Goal: Task Accomplishment & Management: Manage account settings

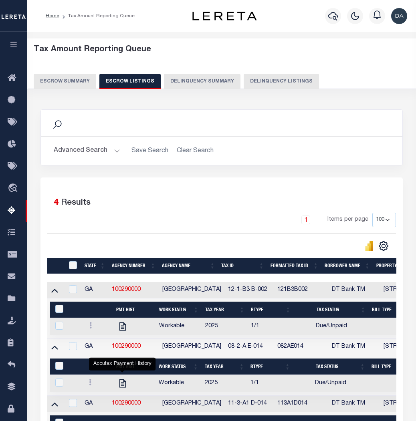
select select "100"
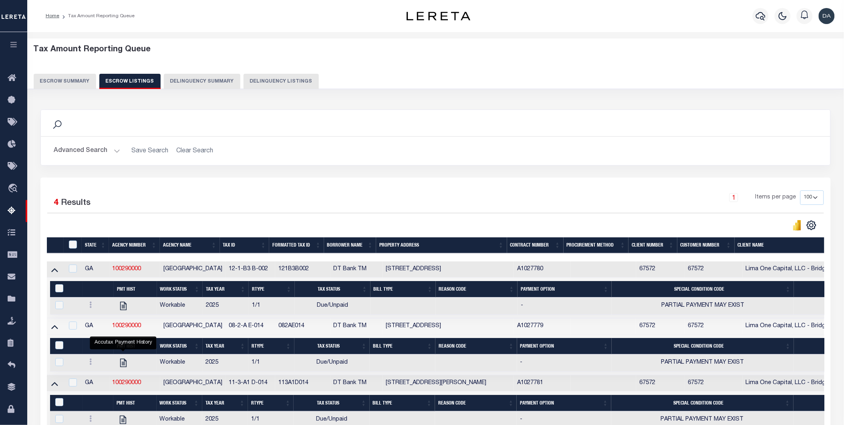
scroll to position [44, 0]
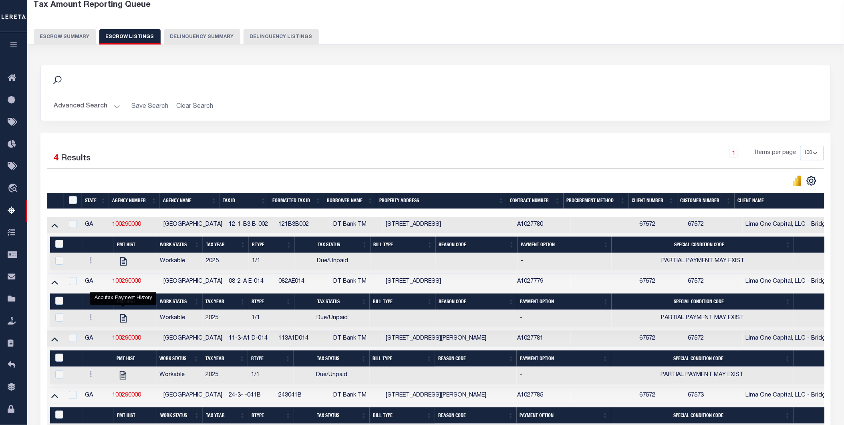
click at [12, 45] on icon "button" at bounding box center [13, 44] width 9 height 7
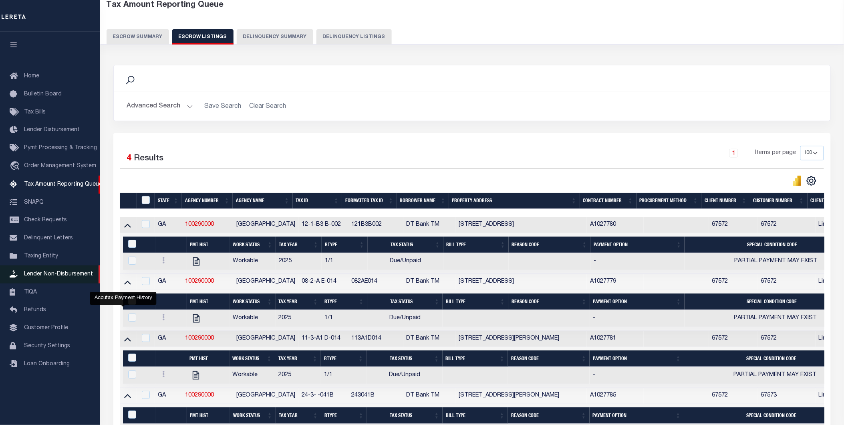
click at [73, 275] on span "Lender Non-Disbursement" at bounding box center [58, 274] width 69 height 6
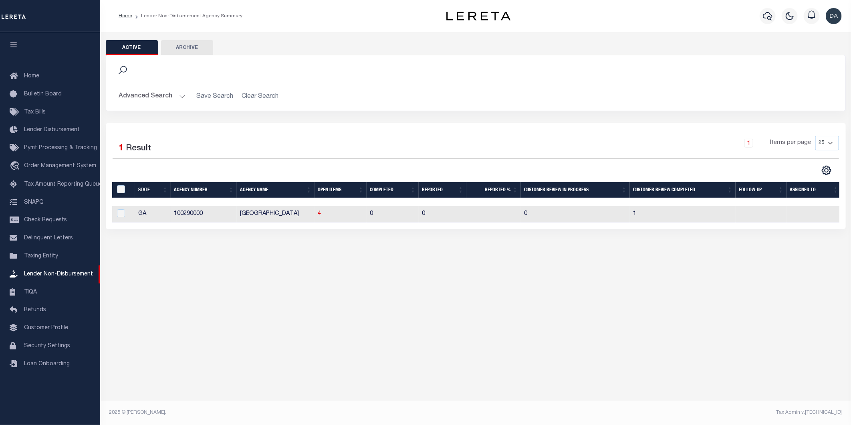
click at [321, 217] on td "4" at bounding box center [341, 214] width 52 height 16
checkbox input "true"
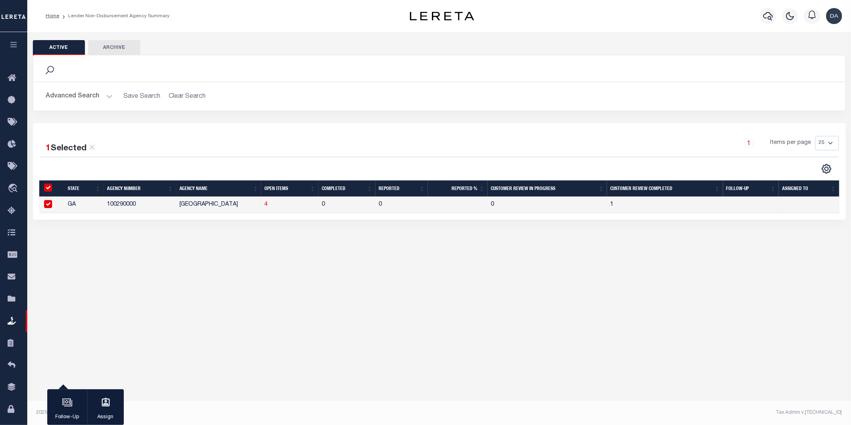
click at [268, 206] on td "4" at bounding box center [289, 205] width 57 height 16
checkbox input "false"
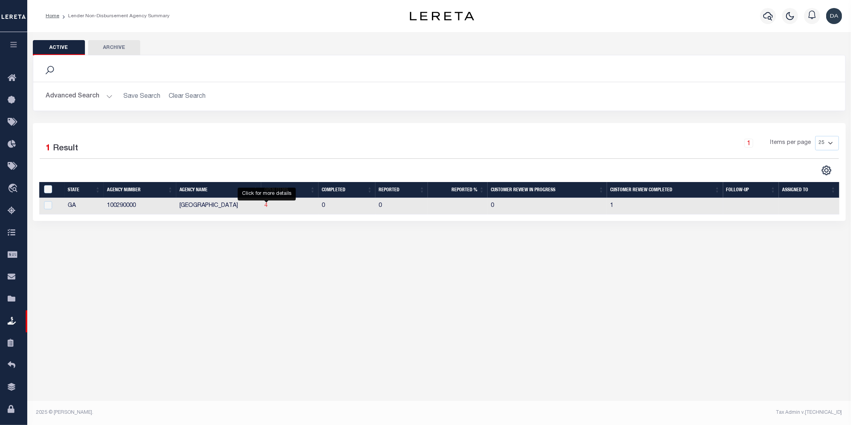
click at [266, 207] on span "4" at bounding box center [265, 206] width 3 height 6
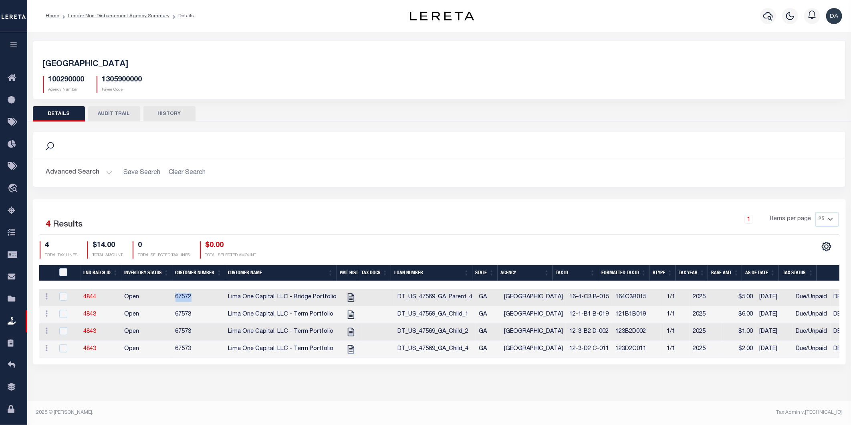
drag, startPoint x: 194, startPoint y: 297, endPoint x: 173, endPoint y: 297, distance: 21.3
click at [173, 297] on td "67572" at bounding box center [198, 297] width 53 height 17
checkbox input "true"
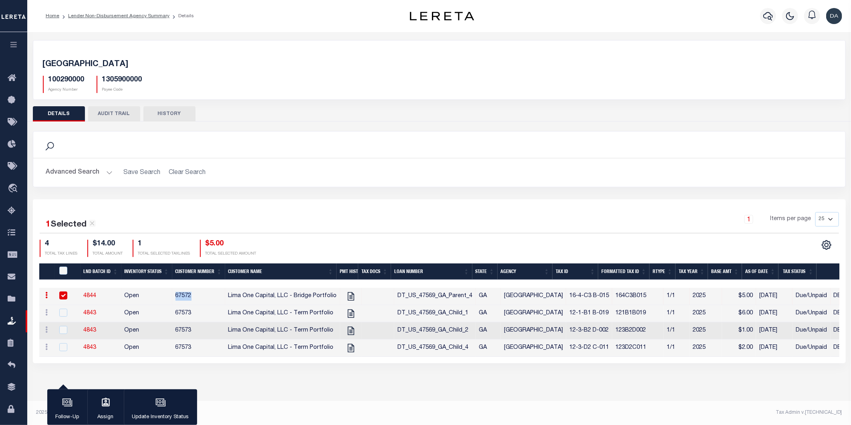
copy td "67572"
click at [14, 48] on icon "button" at bounding box center [13, 44] width 9 height 7
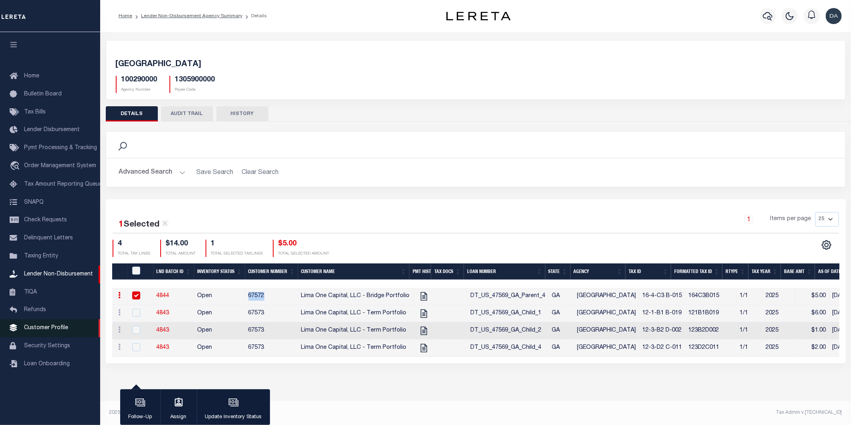
click at [53, 328] on span "Customer Profile" at bounding box center [46, 328] width 44 height 6
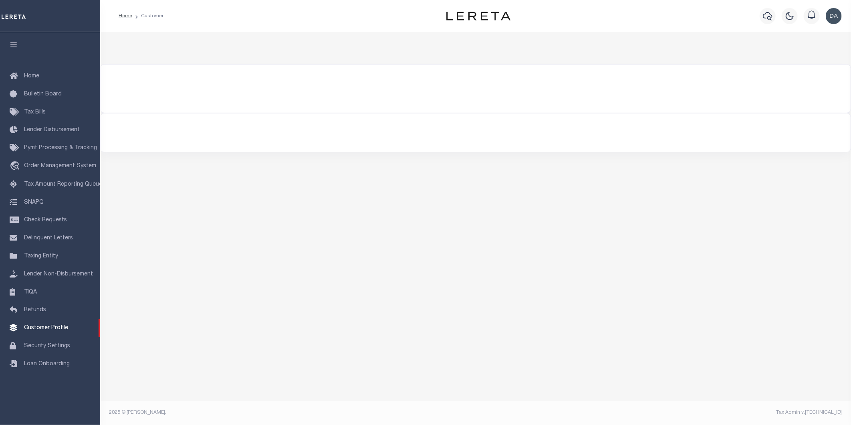
select select "400"
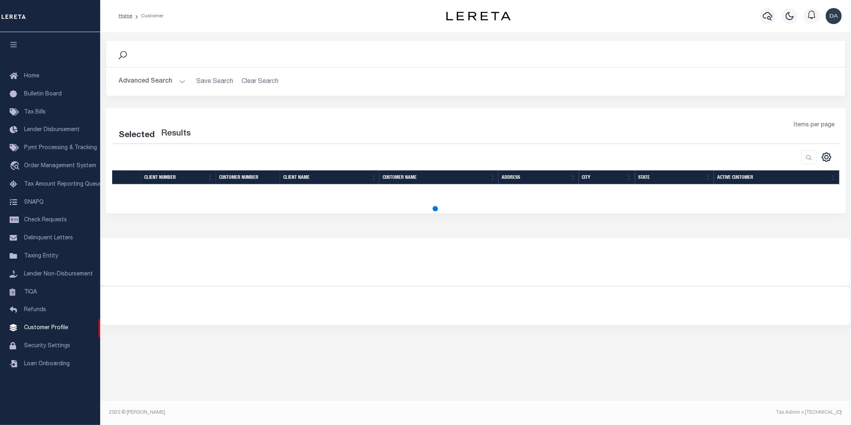
select select "400"
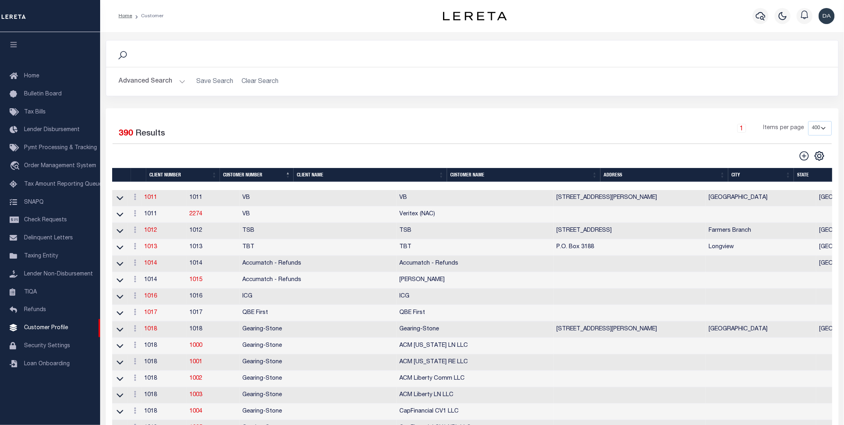
click at [388, 124] on div "1 Items per page 100 200 400" at bounding box center [563, 131] width 537 height 21
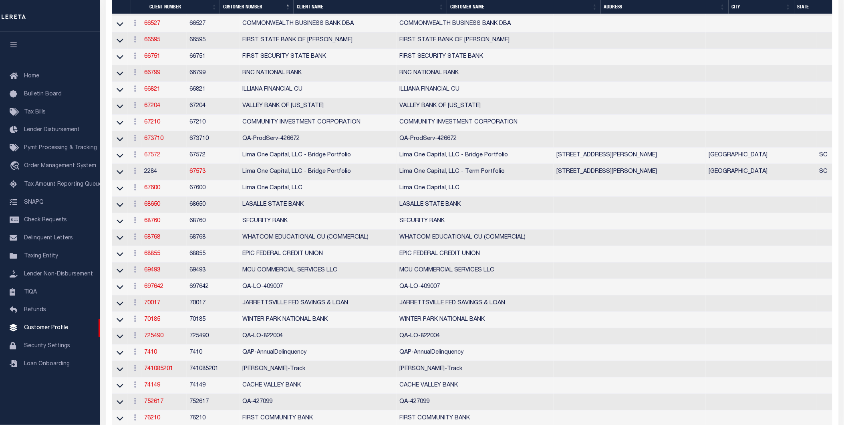
click at [161, 158] on link "67572" at bounding box center [153, 155] width 16 height 6
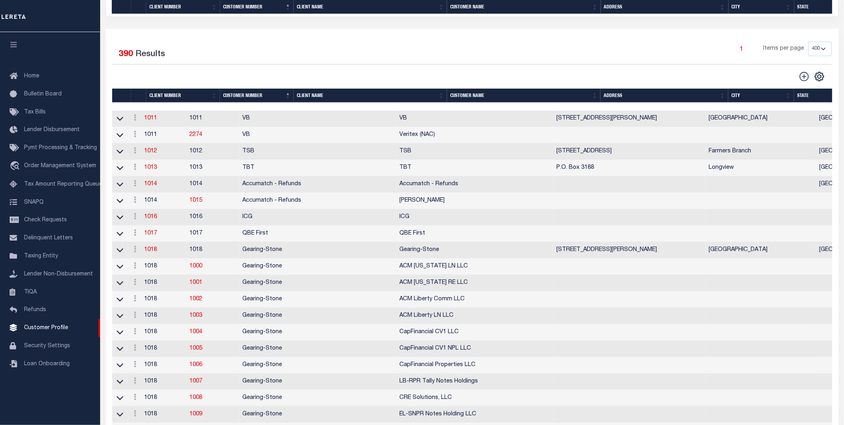
select select
type input "Lima One Capital, LLC - Bridge Portfolio"
type input "67572"
type input "Lima One Capital, LLC - Bridge Portfolio"
type input "Dave"
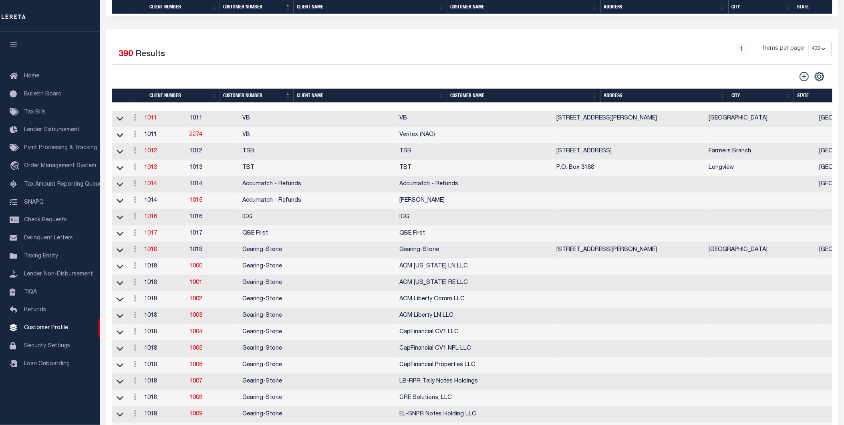
type input "Hughes"
select select "Residential"
type input "Sean Galaise"
type input "Lindy Cloyd"
select select "Tier 3"
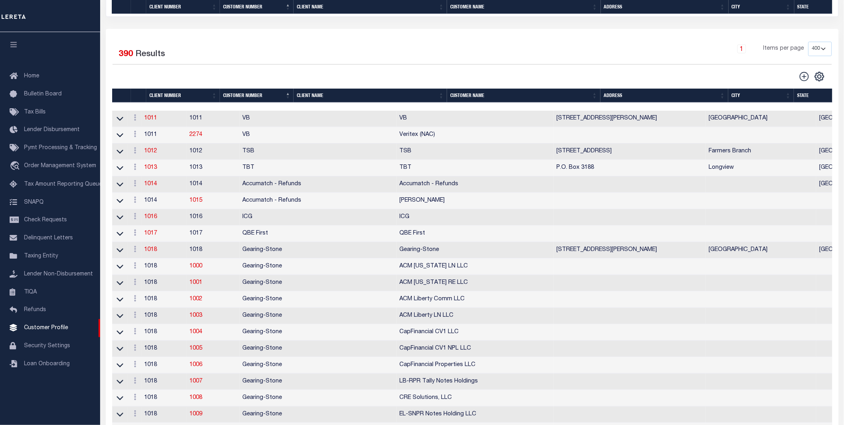
select select "OTH"
checkbox input "true"
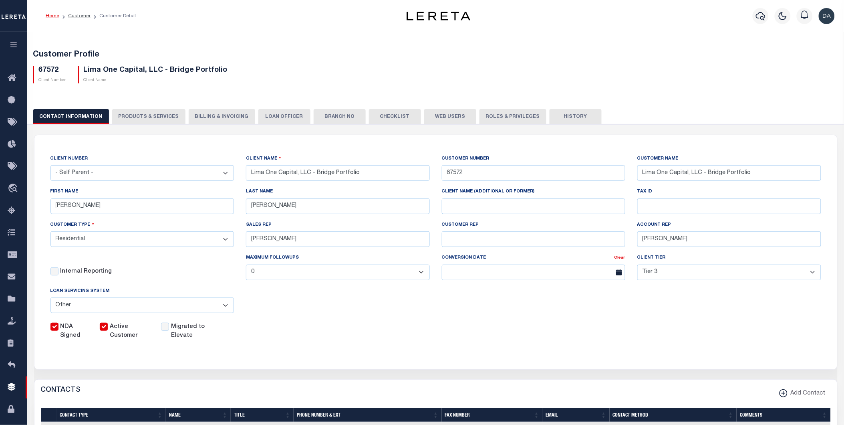
click at [140, 116] on button "PRODUCTS & SERVICES" at bounding box center [148, 116] width 73 height 15
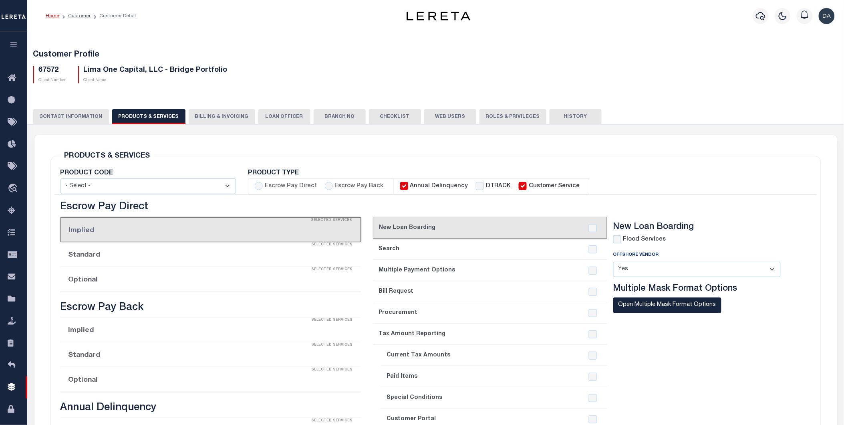
select select "STX"
radio input "true"
checkbox input "true"
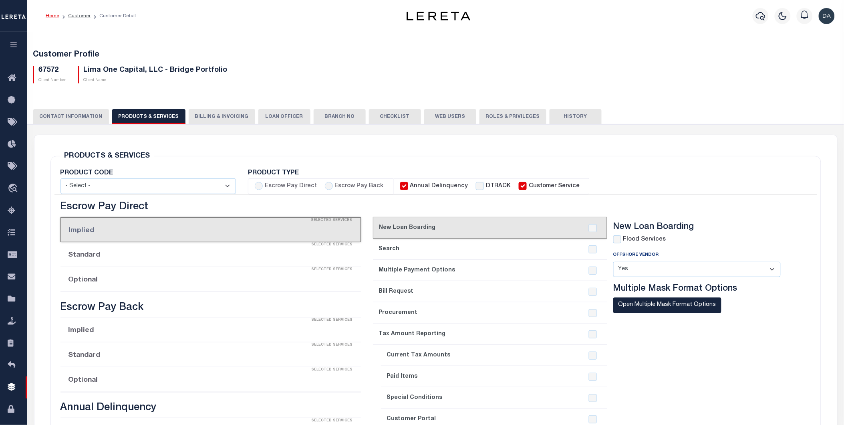
checkbox input "true"
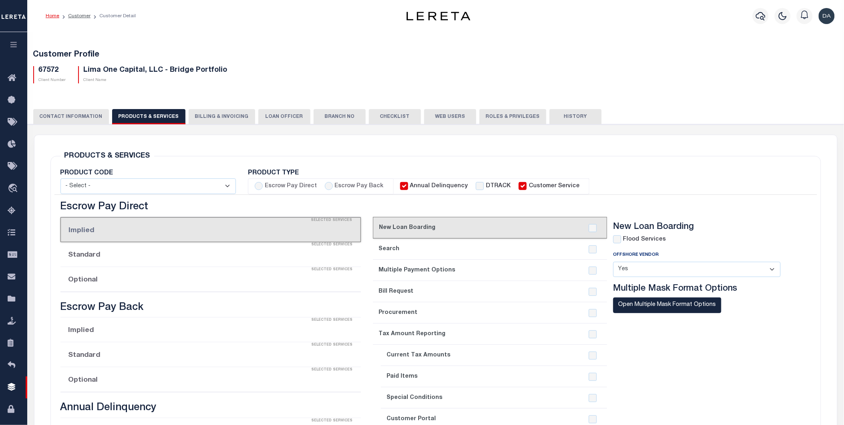
checkbox input "true"
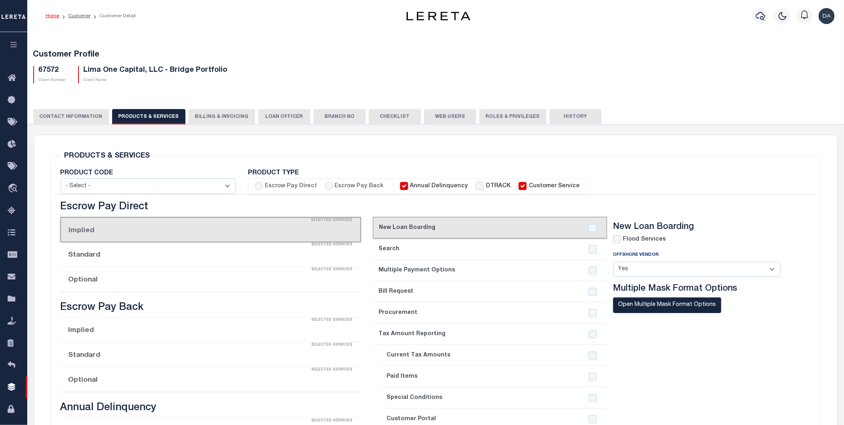
checkbox input "true"
type textarea "Bridge loans held by customer up to 24 months - $45.00 per loan Bridge loans he…"
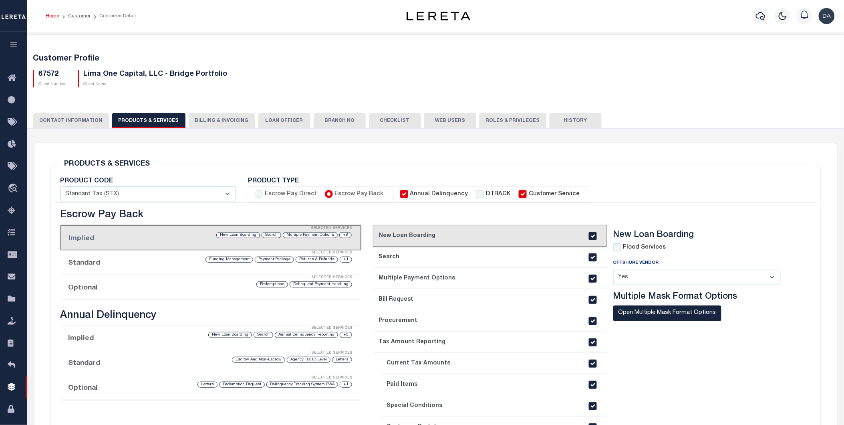
click at [121, 283] on div "Selected Services" at bounding box center [219, 278] width 301 height 16
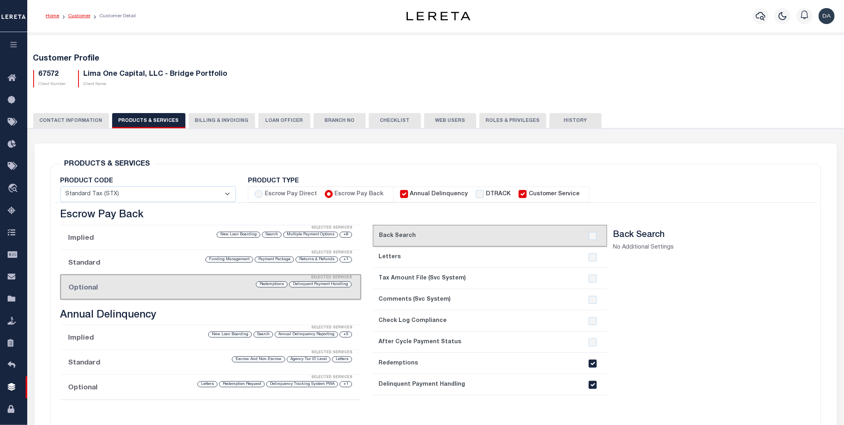
click at [79, 16] on link "Customer" at bounding box center [79, 16] width 22 height 5
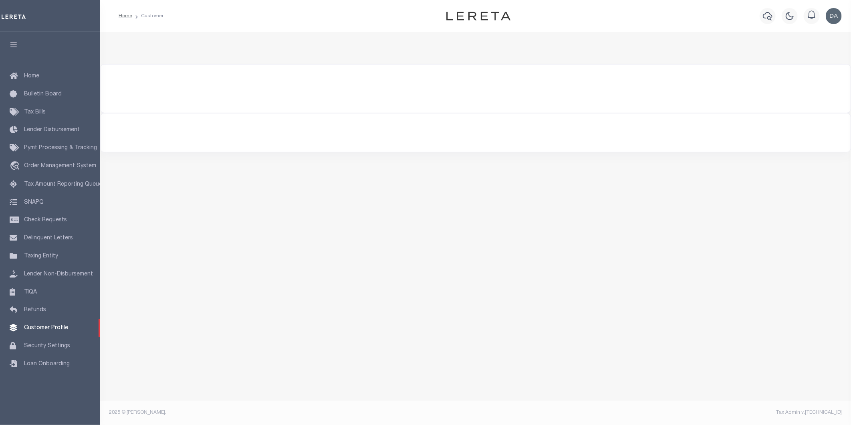
select select "400"
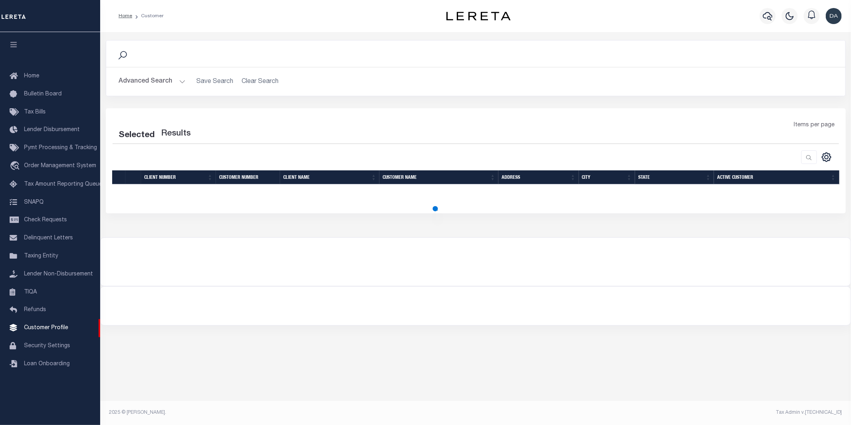
select select "400"
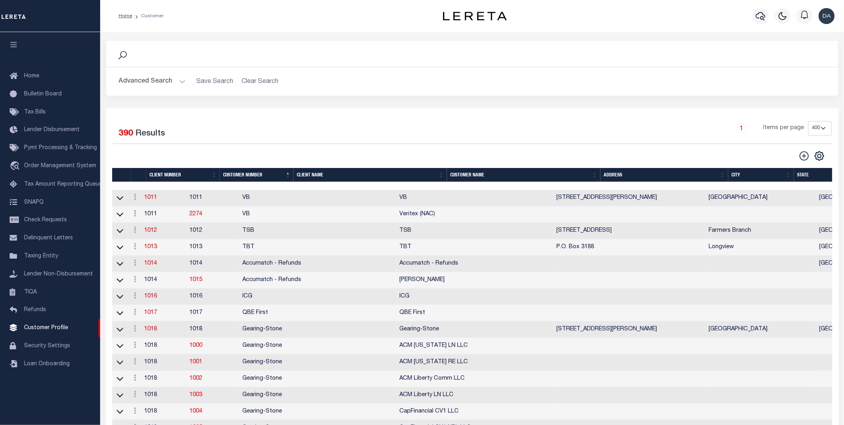
scroll to position [5448, 0]
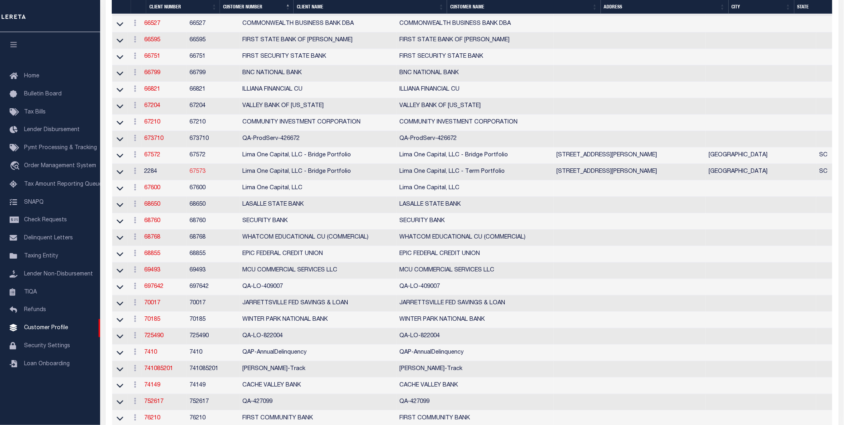
click at [206, 174] on link "67573" at bounding box center [198, 172] width 16 height 6
select select "2284"
type input "Lima One Capital, LLC - Bridge Portfolio"
type input "67573"
type input "Lima One Capital, LLC - Term Portfolio"
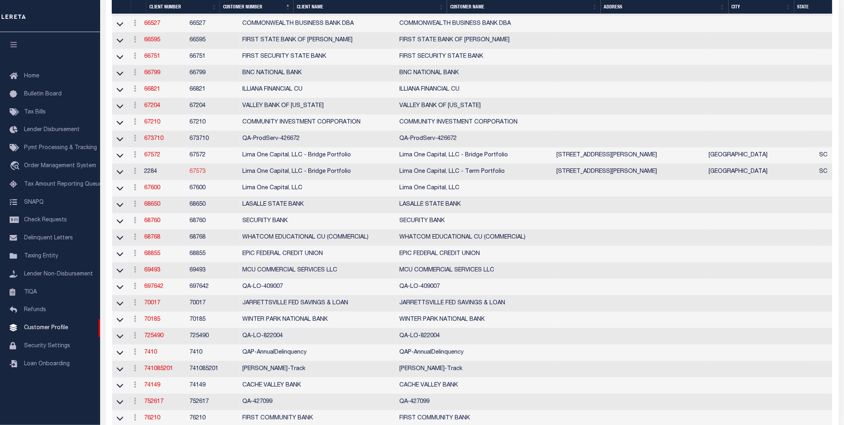
type input "Dave"
type input "Hughes"
type input "Term Portfolio"
select select "Residential"
type input "Sean Galaise"
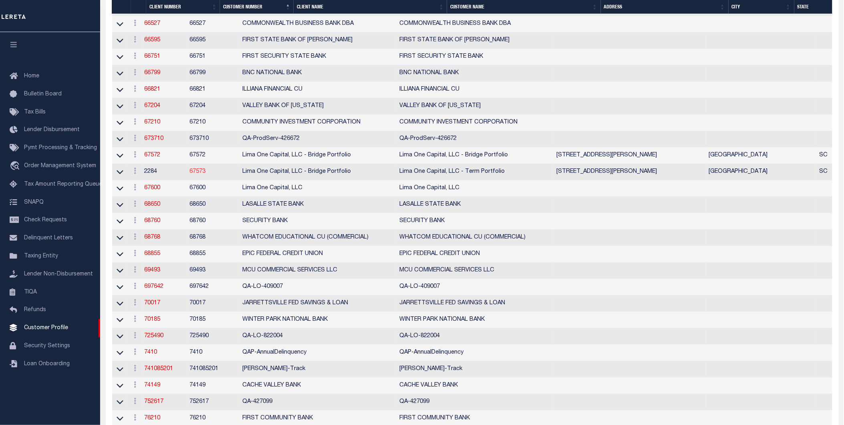
type input "Lindy Cloyd"
select select "Tier 3"
select select "OTH"
checkbox input "true"
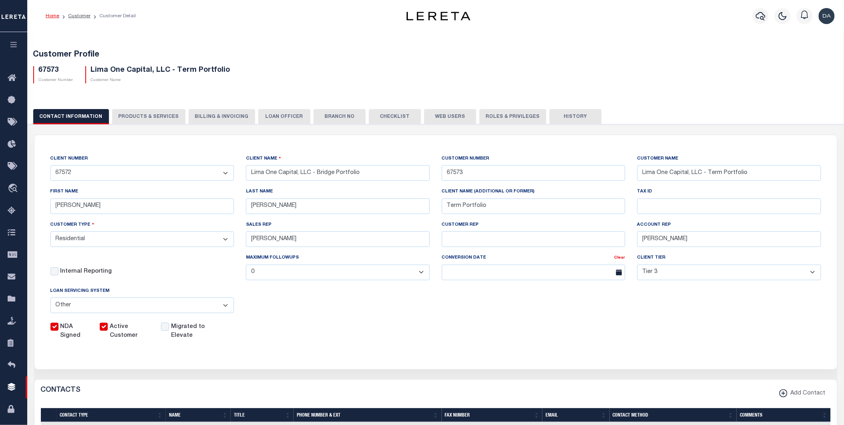
click at [138, 117] on button "PRODUCTS & SERVICES" at bounding box center [148, 116] width 73 height 15
select select "STX"
radio input "true"
checkbox input "true"
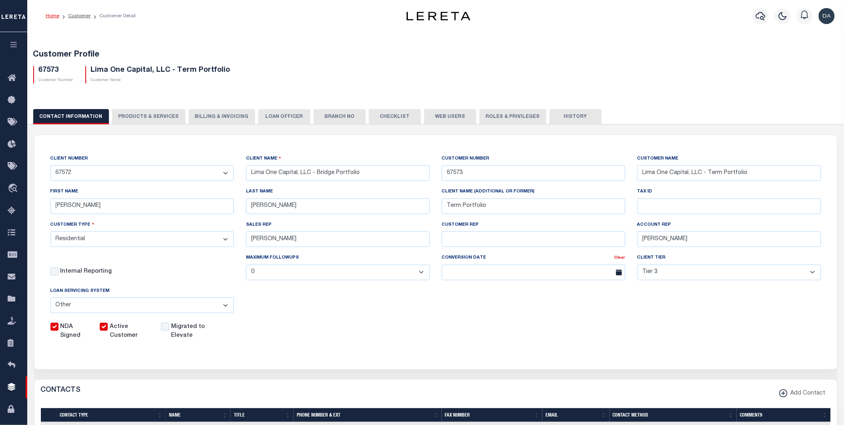
checkbox input "true"
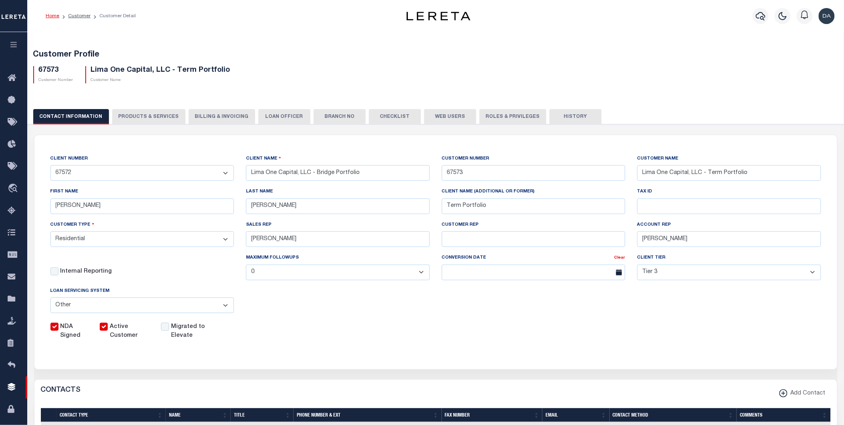
checkbox input "true"
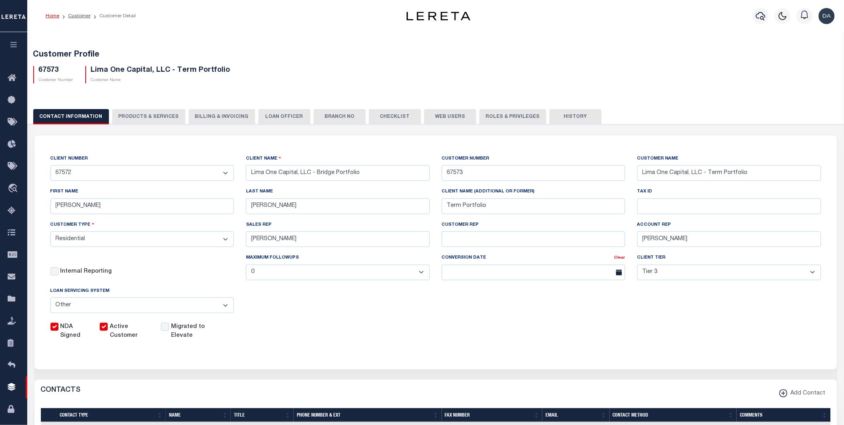
checkbox input "true"
type textarea "Bridge loans held by customer up to 24 months - $45.00 per loan Bridge loans he…"
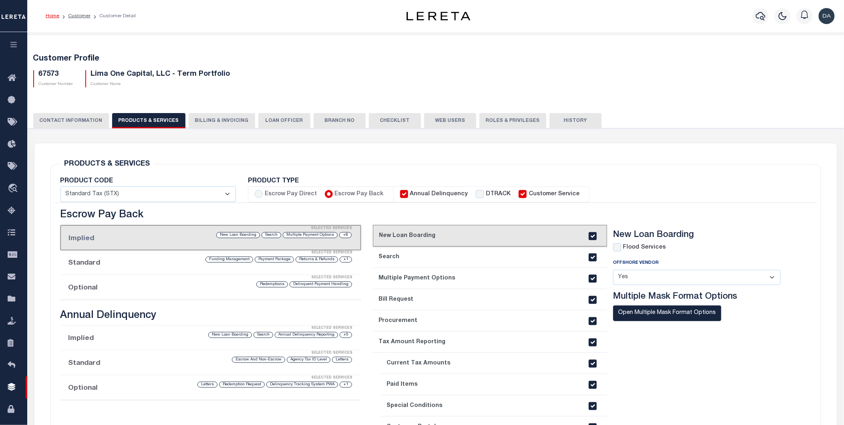
click at [115, 284] on div "Selected Services" at bounding box center [219, 278] width 301 height 16
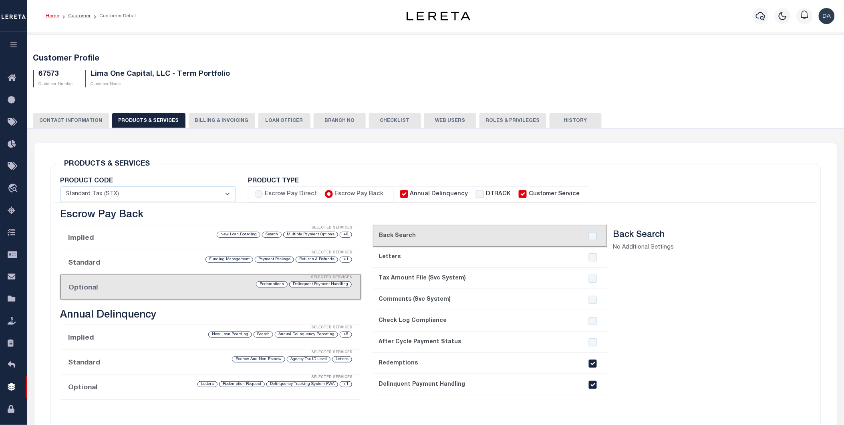
click at [79, 18] on li "Customer" at bounding box center [74, 15] width 31 height 7
click at [79, 14] on link "Customer" at bounding box center [79, 16] width 22 height 5
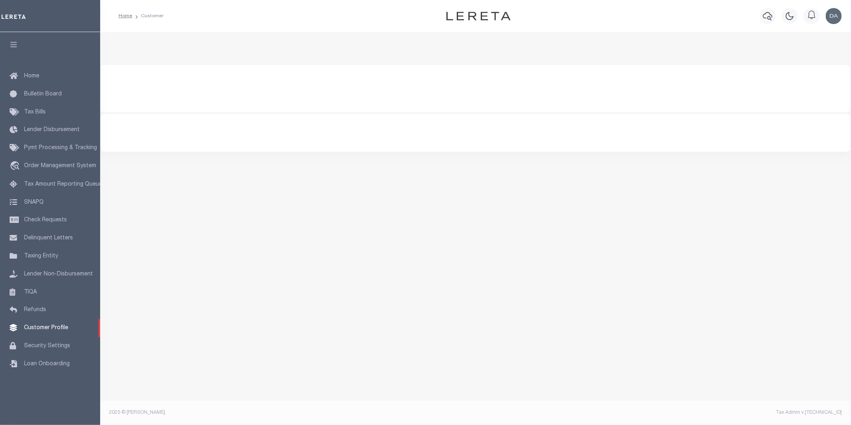
select select "400"
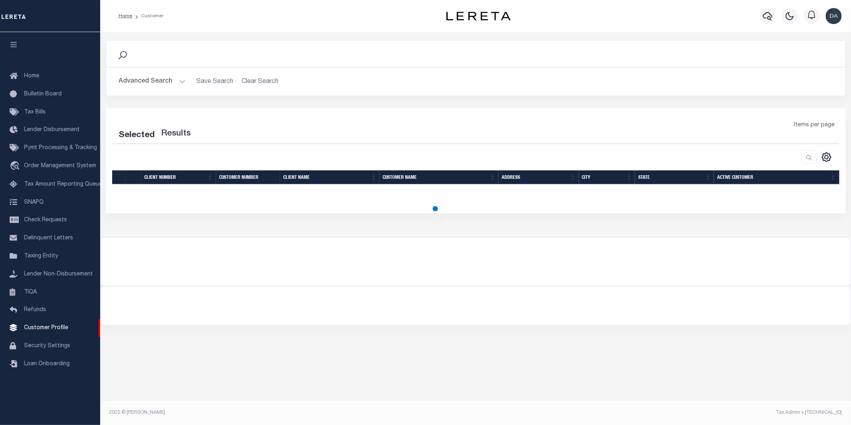
select select "400"
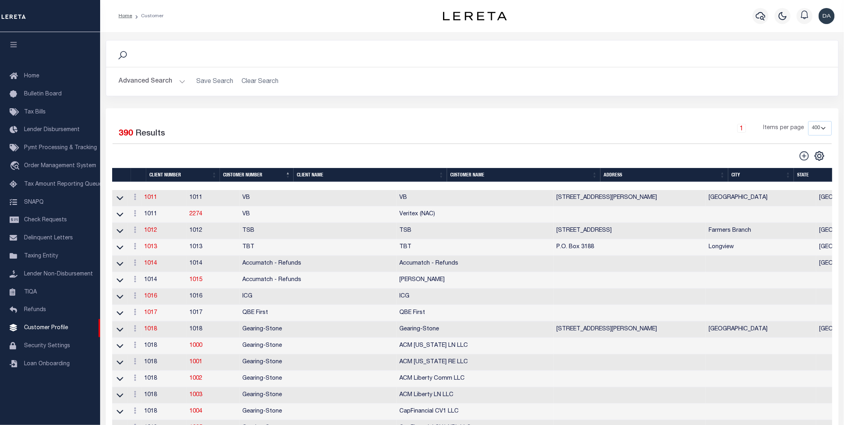
scroll to position [5464, 0]
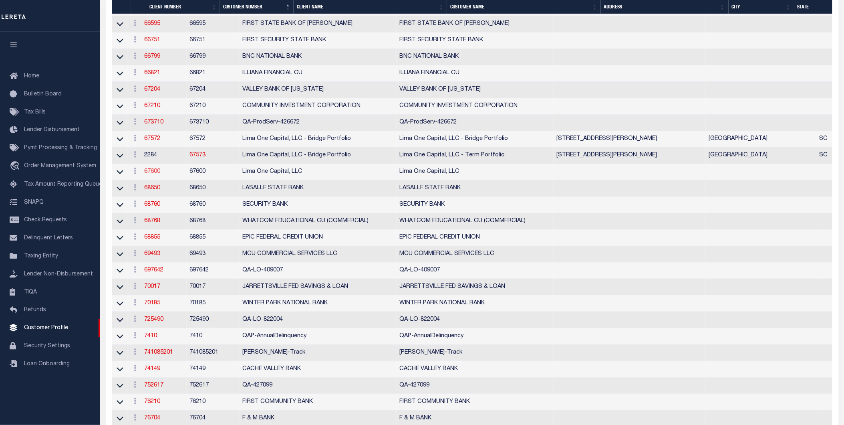
click at [155, 174] on link "67600" at bounding box center [153, 172] width 16 height 6
select select
type input "Lima One Capital, LLC"
type input "67600"
type input "Lima One Capital, LLC"
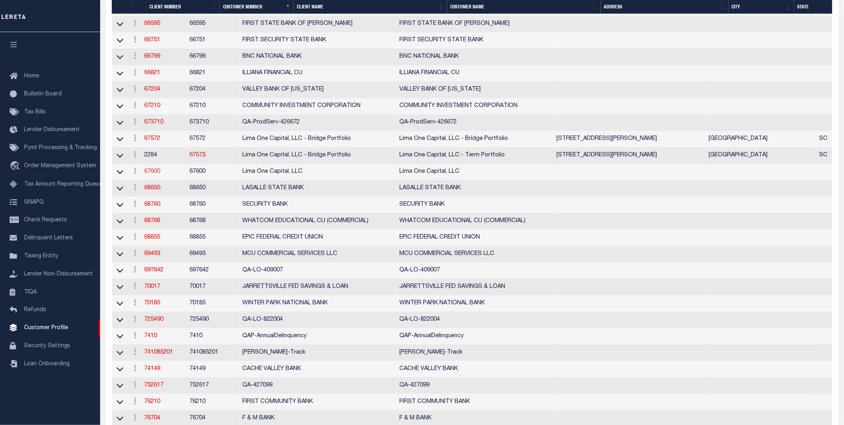
type input "Dave"
type input "Hughes"
type input "Lima One Capital, LLC"
select select "Residential"
type input "Sean Galaise"
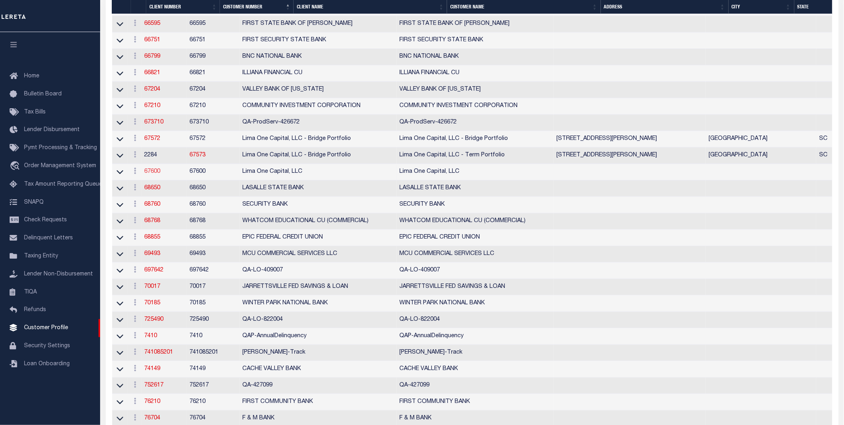
type input "Lindy Cloyd"
type input "07/18/2025"
select select "Tier 3"
select select "OTH"
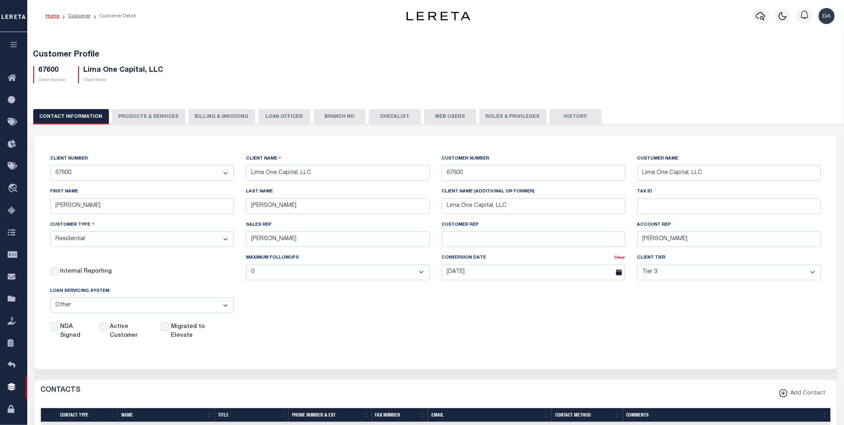
click at [140, 115] on button "PRODUCTS & SERVICES" at bounding box center [148, 116] width 73 height 15
select select "STX"
radio input "true"
checkbox input "true"
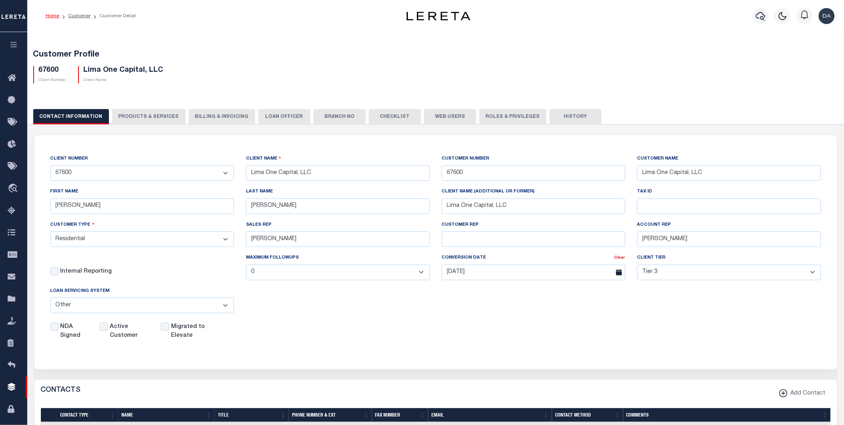
checkbox input "true"
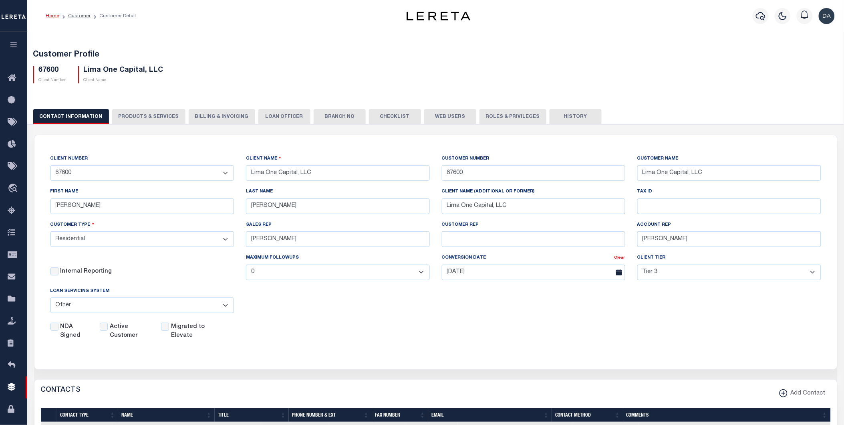
checkbox input "true"
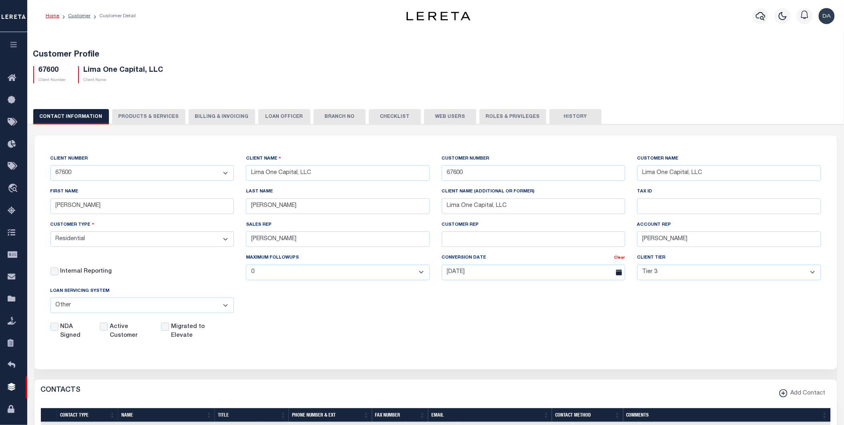
checkbox input "true"
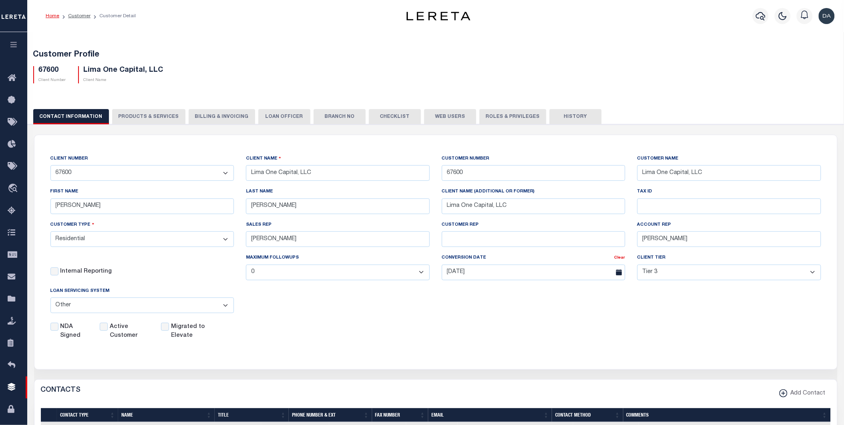
type textarea "Client Parent Lender so clients users can access both 67572 (Bridge) and 67573 …"
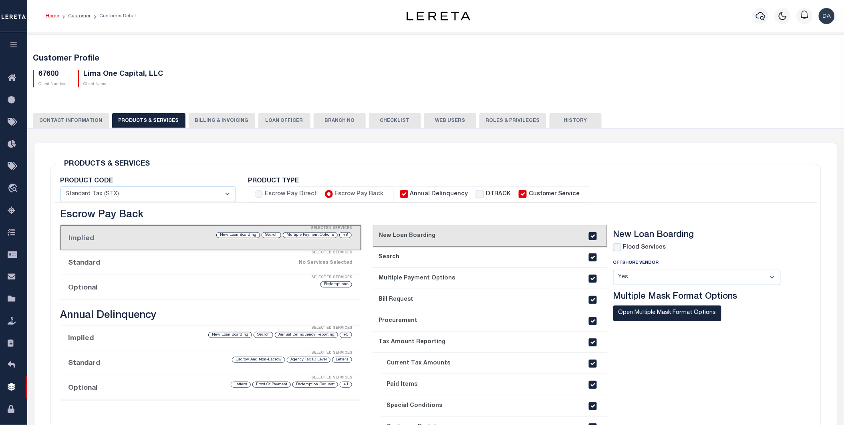
click at [109, 287] on li "Optional Selected Services Redemptions" at bounding box center [211, 287] width 301 height 25
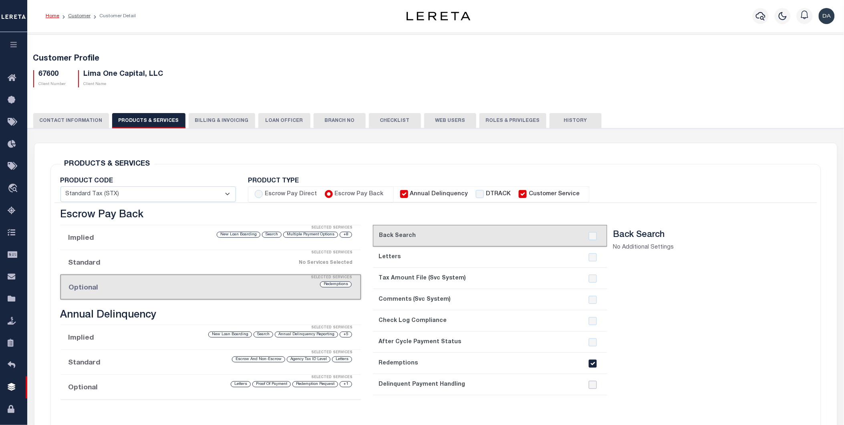
click at [592, 386] on input "checkbox" at bounding box center [593, 385] width 8 height 8
checkbox input "true"
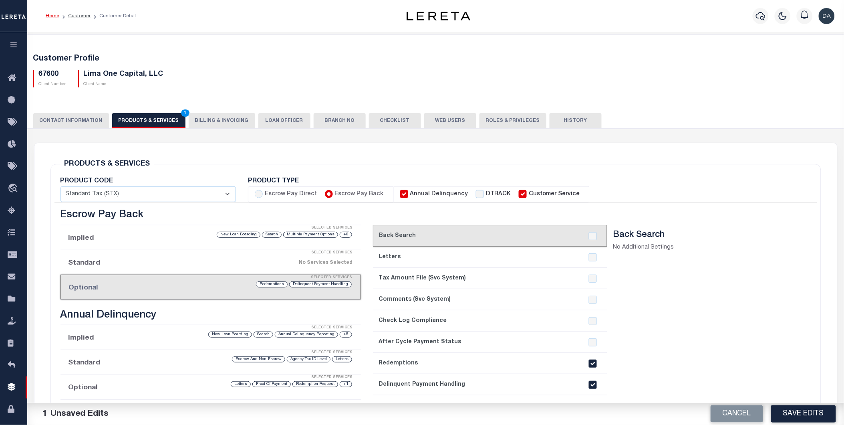
drag, startPoint x: 794, startPoint y: 416, endPoint x: 788, endPoint y: 413, distance: 6.3
click at [793, 415] on button "Save Edits" at bounding box center [803, 413] width 65 height 17
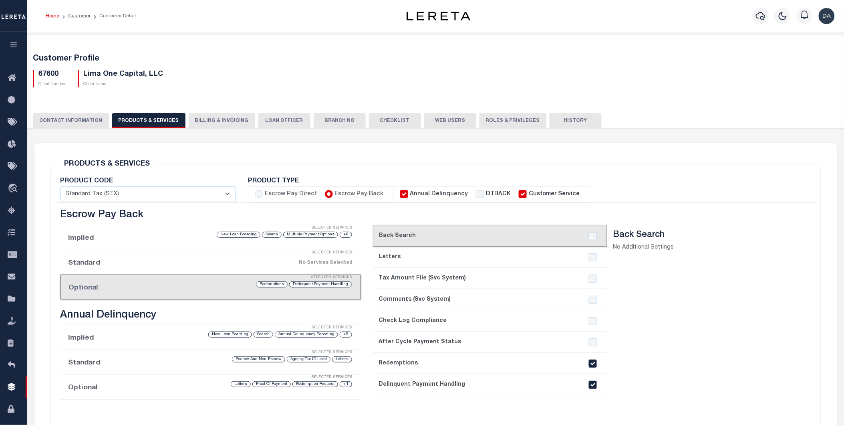
click at [13, 43] on icon "button" at bounding box center [13, 44] width 9 height 7
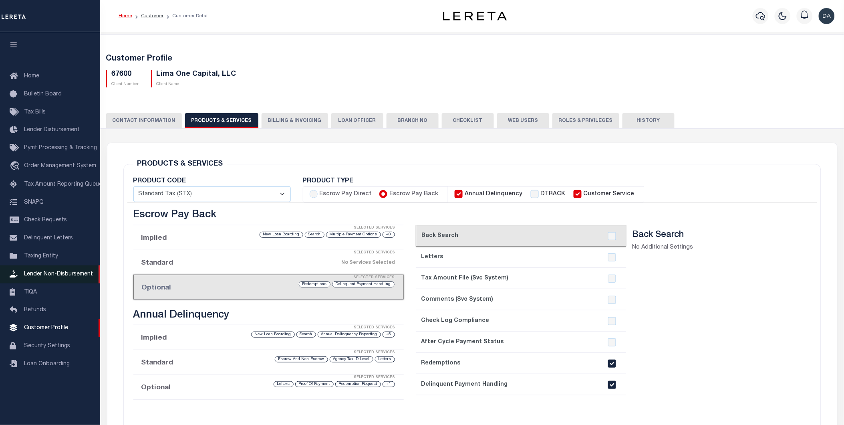
click at [47, 272] on span "Lender Non-Disbursement" at bounding box center [58, 274] width 69 height 6
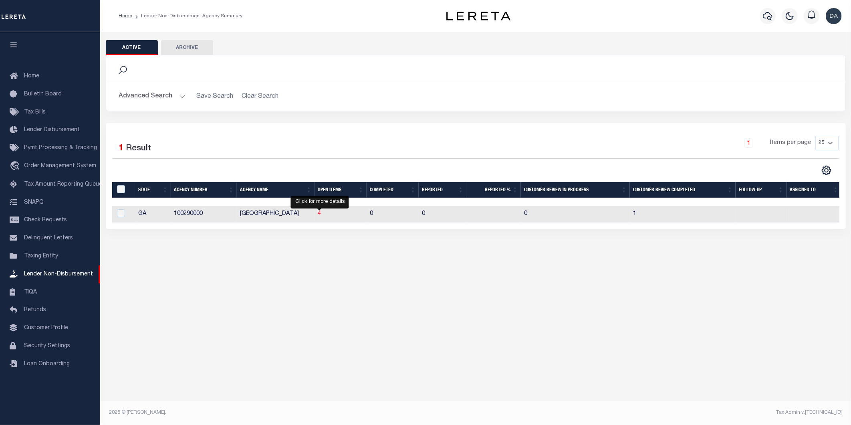
click at [318, 212] on span "4" at bounding box center [319, 214] width 3 height 6
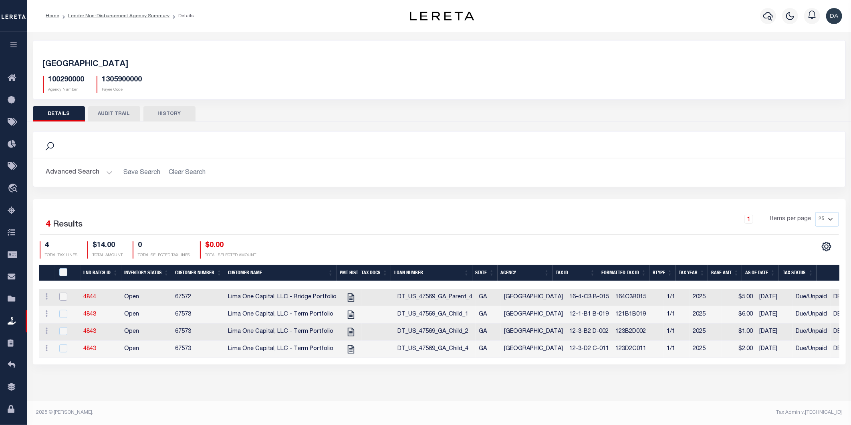
click at [61, 297] on input "checkbox" at bounding box center [63, 297] width 8 height 8
checkbox input "true"
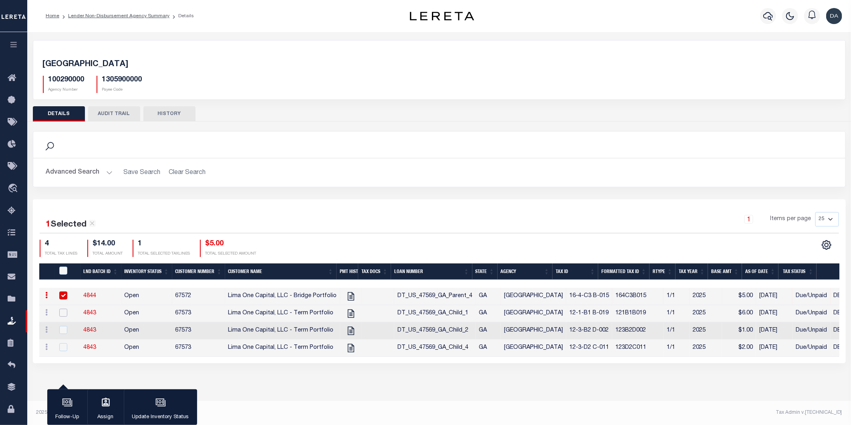
click at [63, 314] on input "checkbox" at bounding box center [63, 313] width 8 height 8
checkbox input "true"
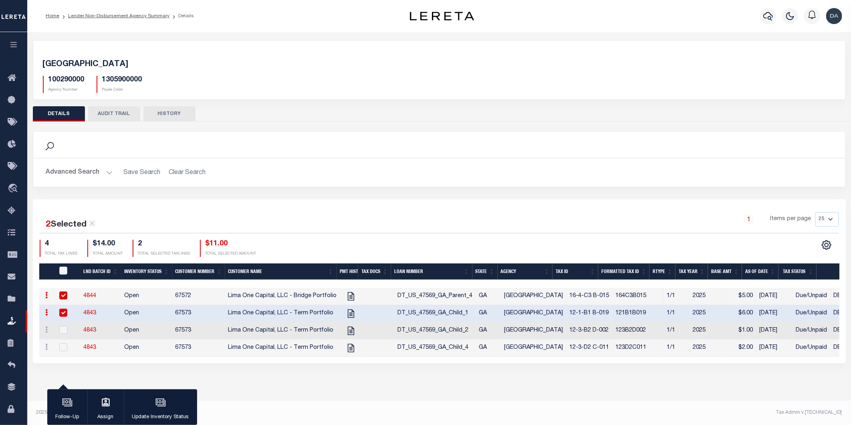
click at [63, 327] on td at bounding box center [67, 330] width 26 height 17
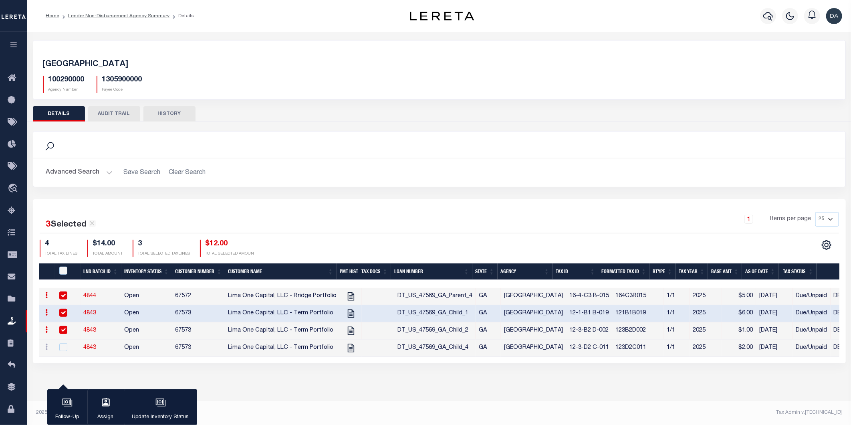
click at [64, 333] on input "checkbox" at bounding box center [63, 330] width 8 height 8
checkbox input "false"
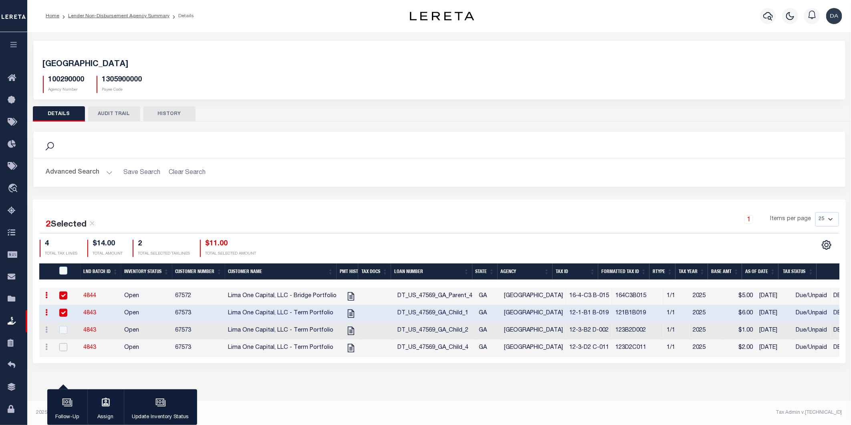
click at [63, 347] on input "checkbox" at bounding box center [63, 347] width 8 height 8
checkbox input "true"
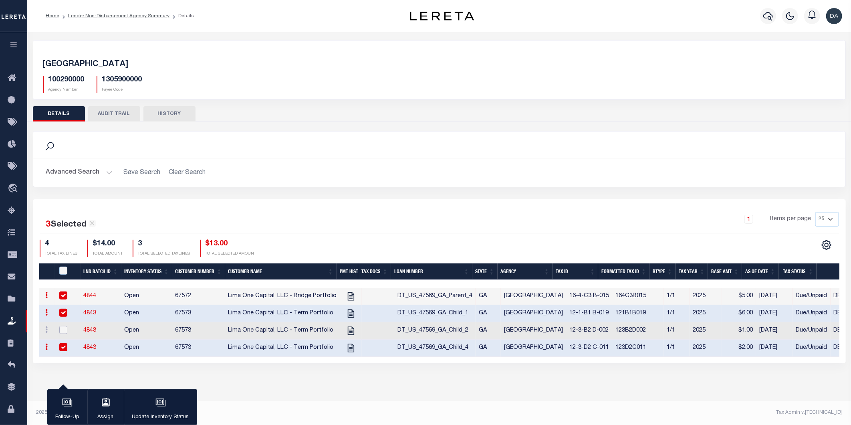
click at [63, 334] on input "checkbox" at bounding box center [63, 330] width 8 height 8
checkbox input "true"
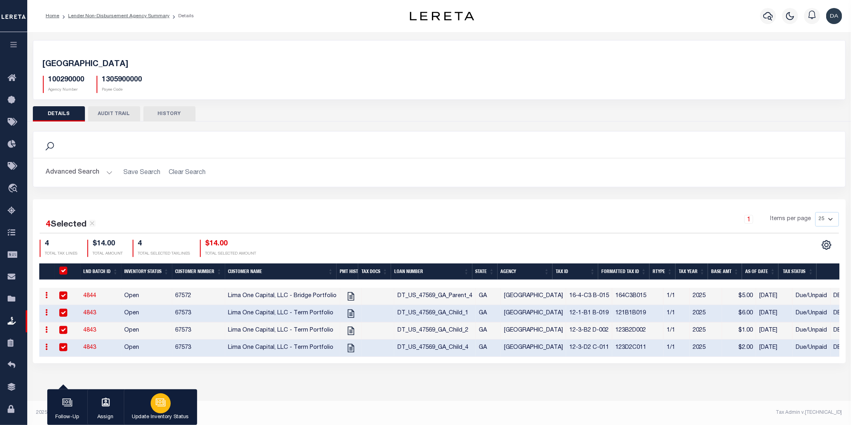
click at [161, 405] on icon "button" at bounding box center [159, 401] width 8 height 6
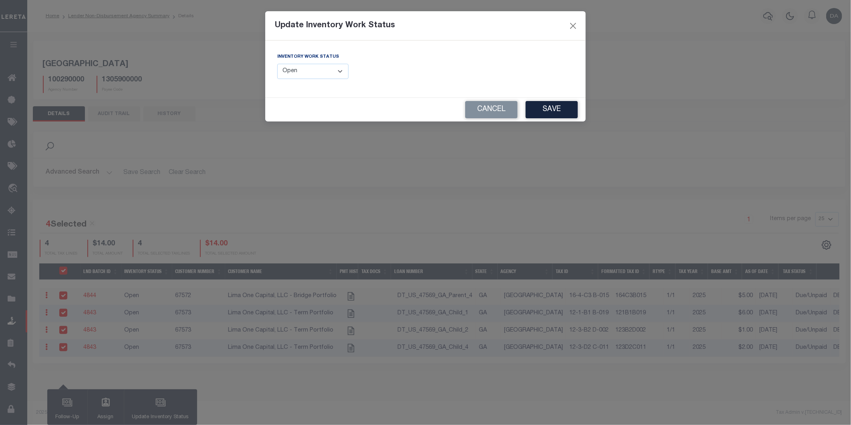
click at [306, 77] on select "--Select-- Open Completed Reported" at bounding box center [312, 72] width 71 height 16
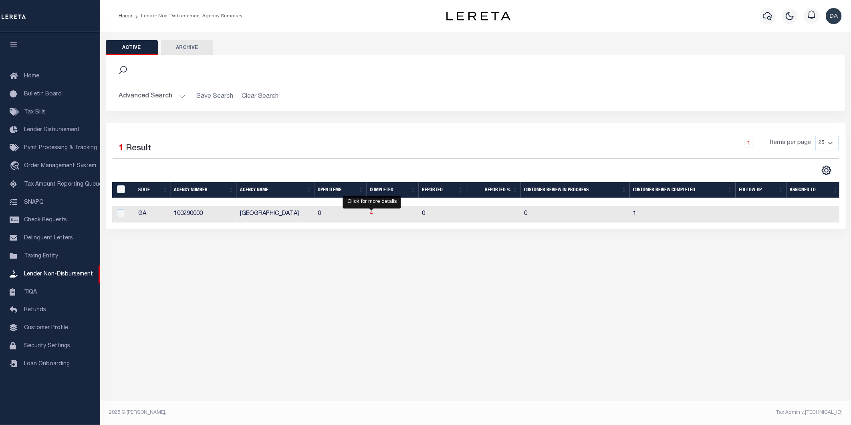
click at [373, 213] on span "4" at bounding box center [371, 214] width 3 height 6
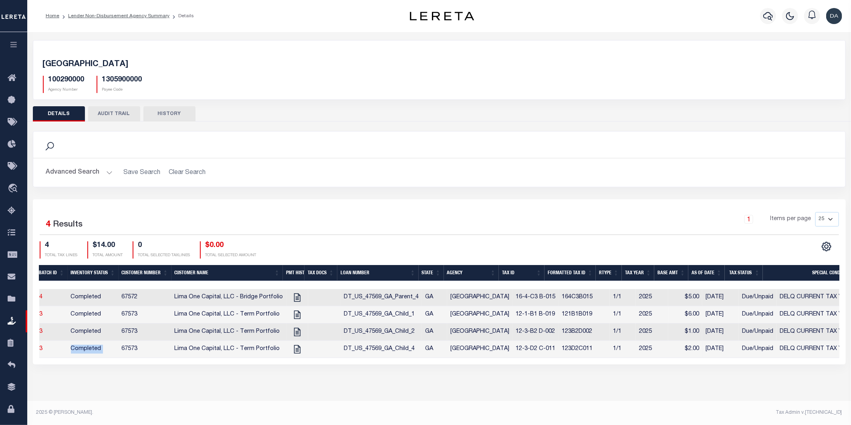
drag, startPoint x: 117, startPoint y: 358, endPoint x: 51, endPoint y: 359, distance: 66.1
click at [51, 358] on tr "ACTIONS View Tax Line Detail Internal Comments 4843 Completed 67573 Lima One Ca…" at bounding box center [546, 349] width 1121 height 17
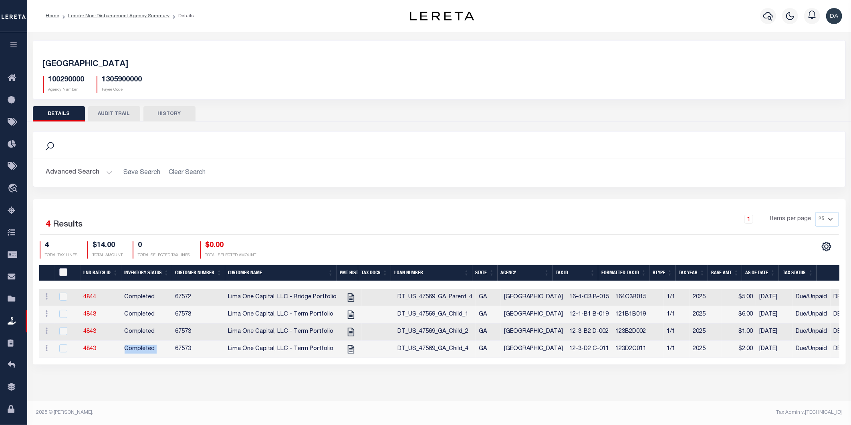
click at [61, 272] on input "QID" at bounding box center [63, 272] width 8 height 8
checkbox input "true"
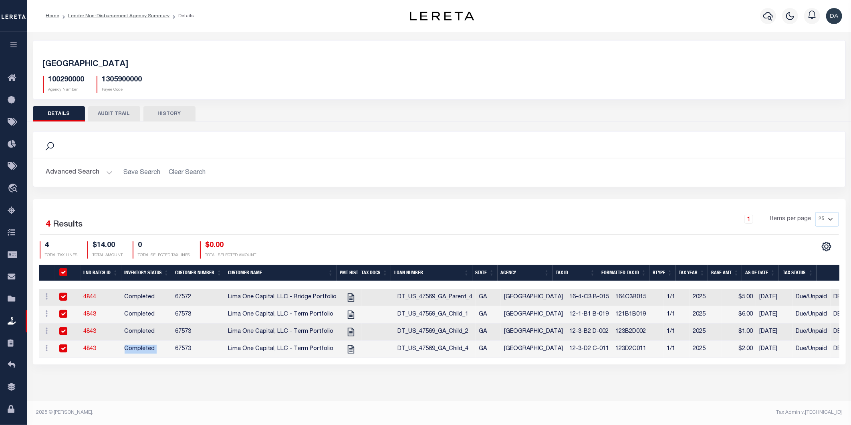
checkbox input "true"
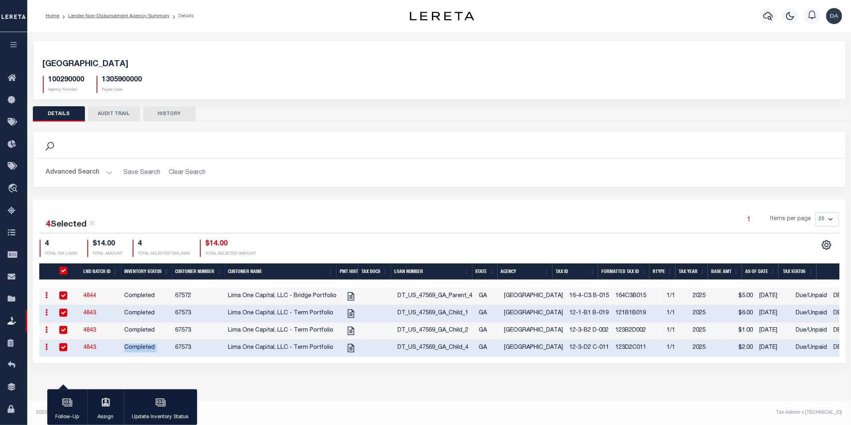
click at [61, 169] on button "Advanced Search" at bounding box center [79, 173] width 67 height 16
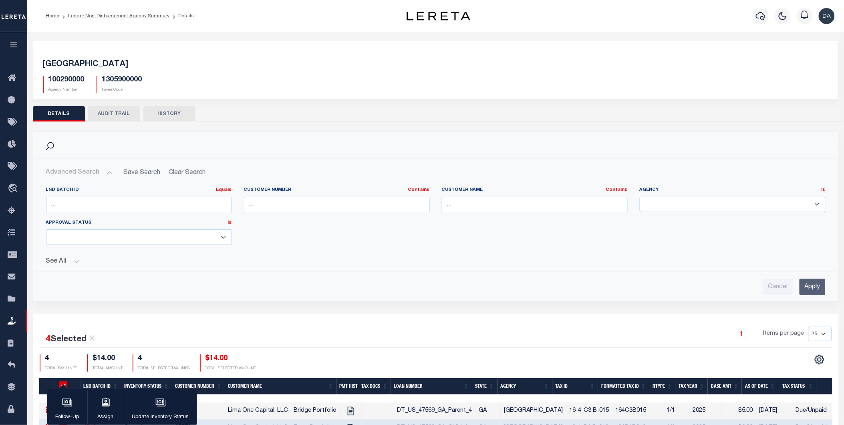
click at [56, 260] on button "See All" at bounding box center [436, 262] width 780 height 8
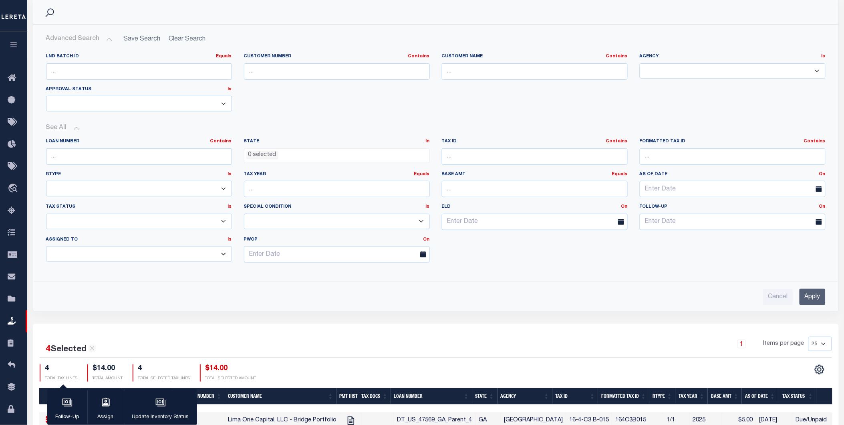
click at [149, 190] on select "1/1 1/12 1/2 1/3 1/4 1/5 1/6 10/12 11/12 12/12 2/12 2/2 2/3 2/4 2/5 2/6 3/12 3/…" at bounding box center [139, 189] width 186 height 16
select select "1/1"
click at [46, 181] on select "1/1 1/12 1/2 1/3 1/4 1/5 1/6 10/12 11/12 12/12 2/12 2/2 2/3 2/4 2/5 2/6 3/12 3/…" at bounding box center [139, 189] width 186 height 16
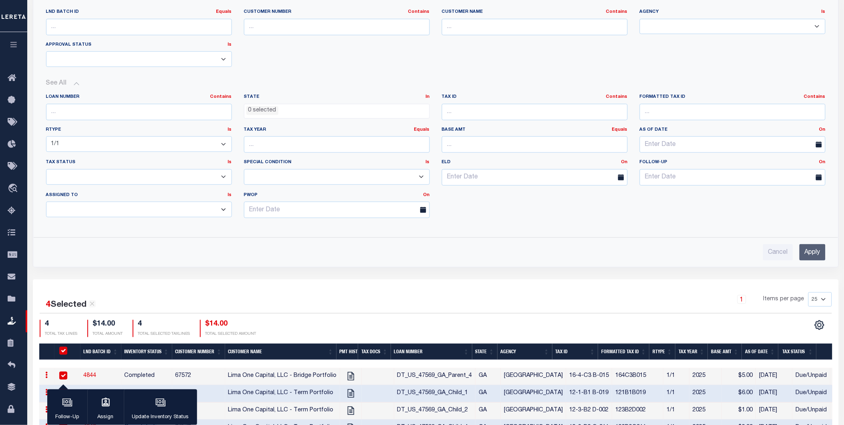
scroll to position [227, 0]
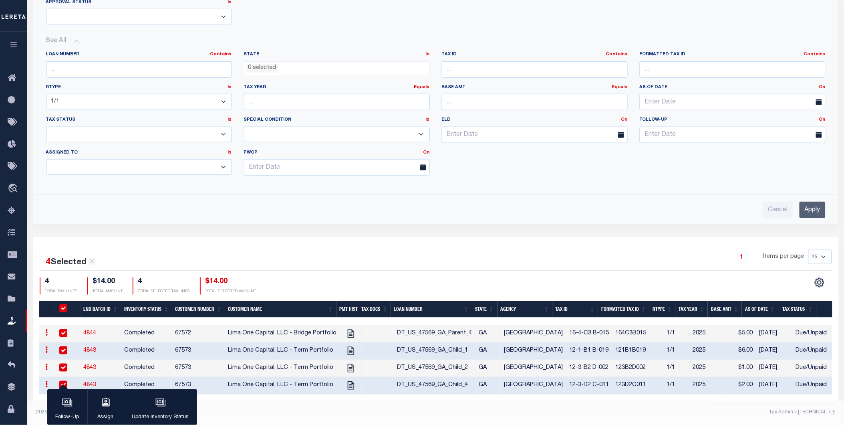
click at [401, 251] on div "1 Items per page 25 50 100 200" at bounding box center [536, 260] width 591 height 21
click at [149, 406] on button "Update Inventory Status" at bounding box center [160, 407] width 73 height 36
select select "Completed"
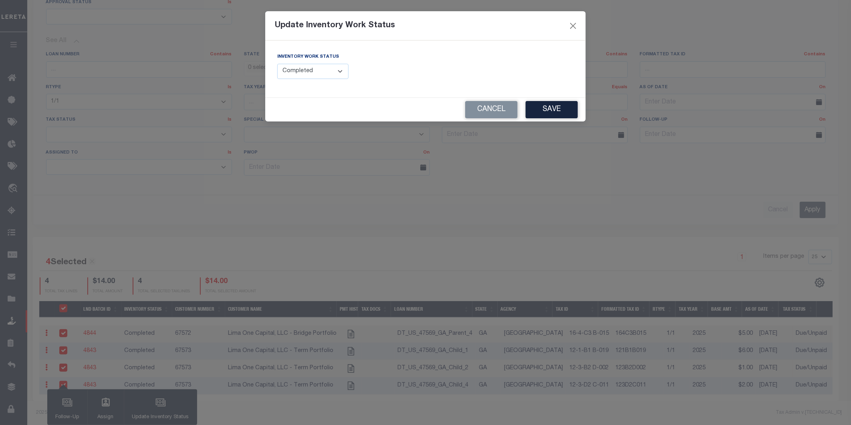
click at [319, 77] on select "--Select-- Open Completed Reported" at bounding box center [312, 72] width 71 height 16
click at [570, 23] on button "Close" at bounding box center [573, 25] width 10 height 10
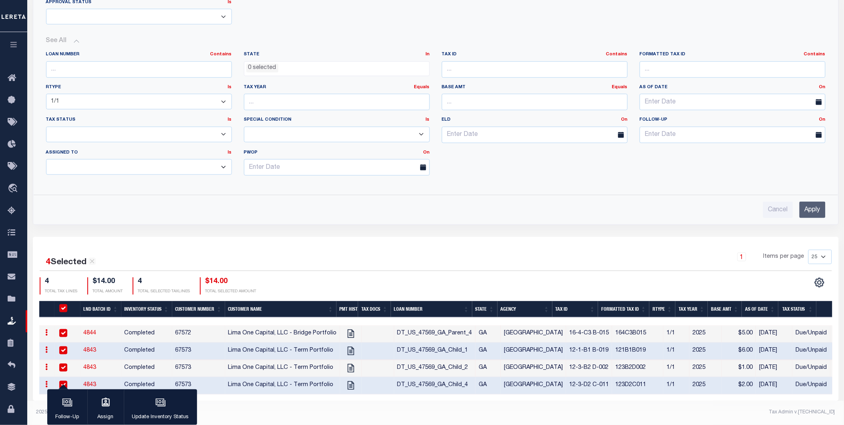
click at [18, 44] on button "button" at bounding box center [13, 45] width 27 height 27
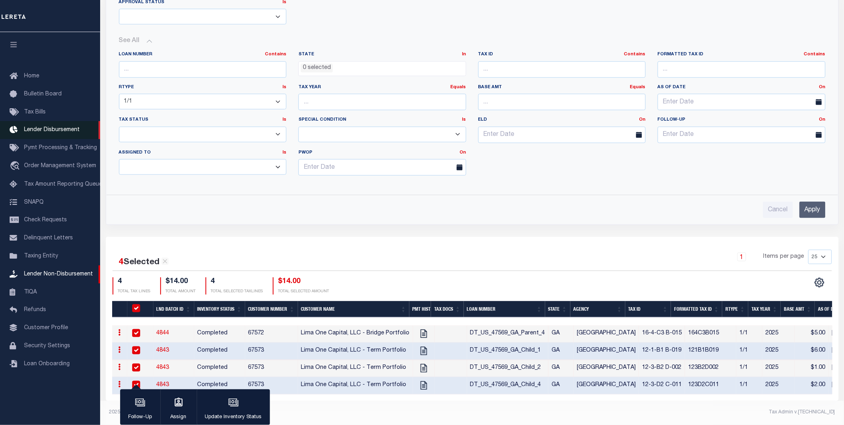
click at [60, 127] on span "Lender Disbursement" at bounding box center [52, 130] width 56 height 6
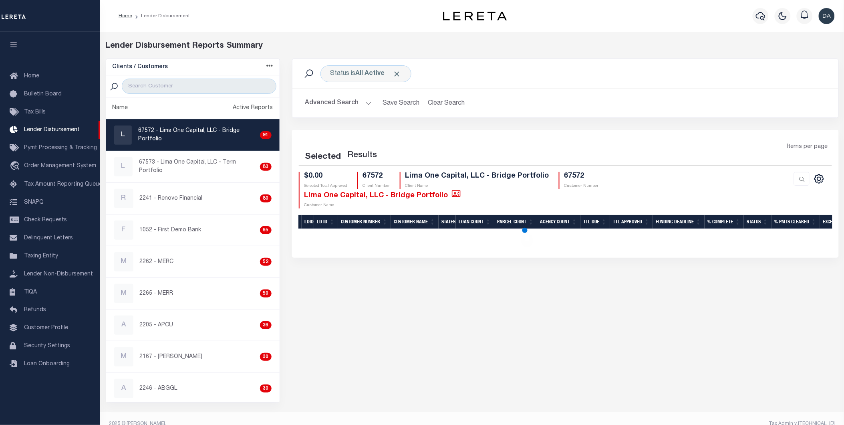
select select "200"
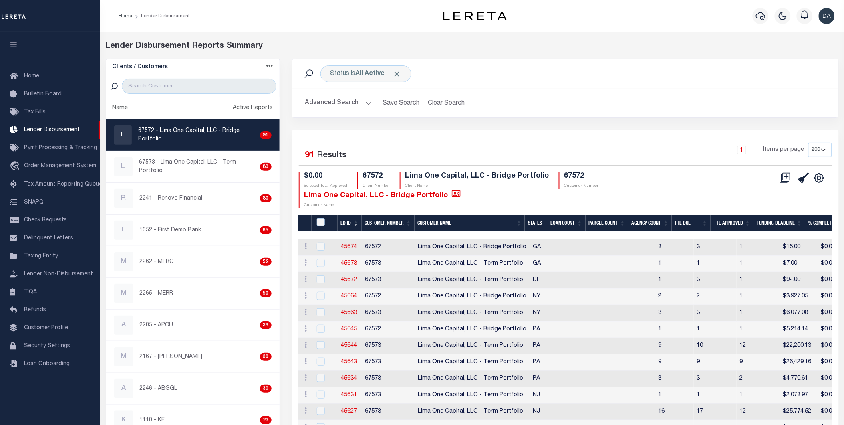
click at [343, 105] on button "Advanced Search" at bounding box center [338, 103] width 67 height 16
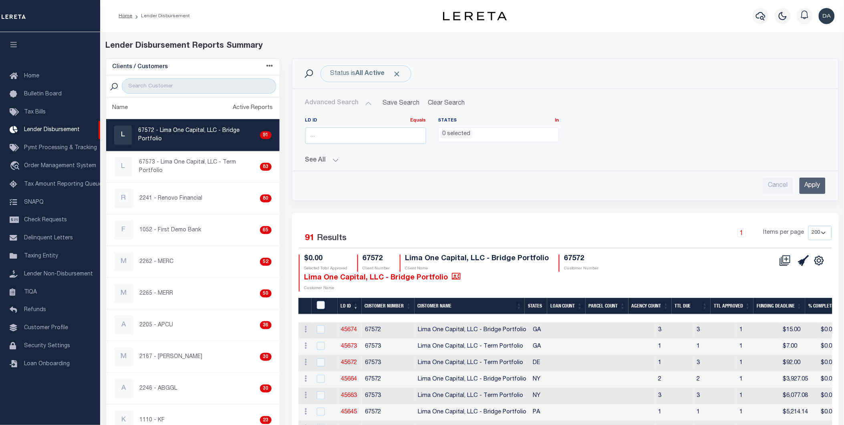
click at [313, 162] on button "See All" at bounding box center [565, 161] width 521 height 8
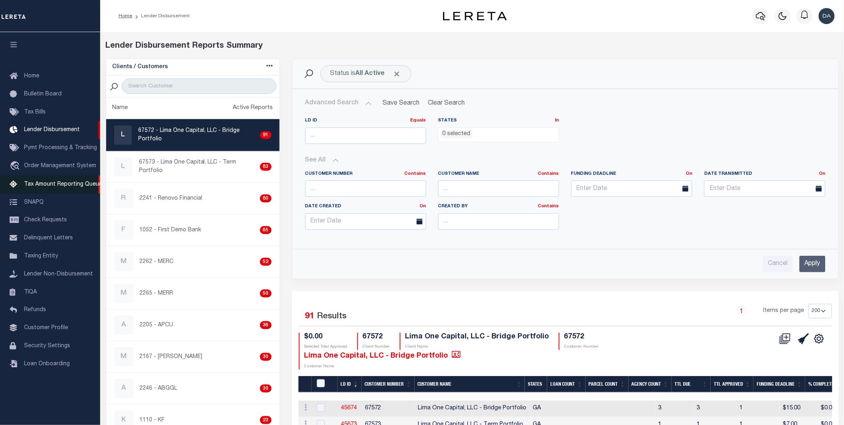
click at [59, 182] on span "Tax Amount Reporting Queue" at bounding box center [63, 185] width 78 height 6
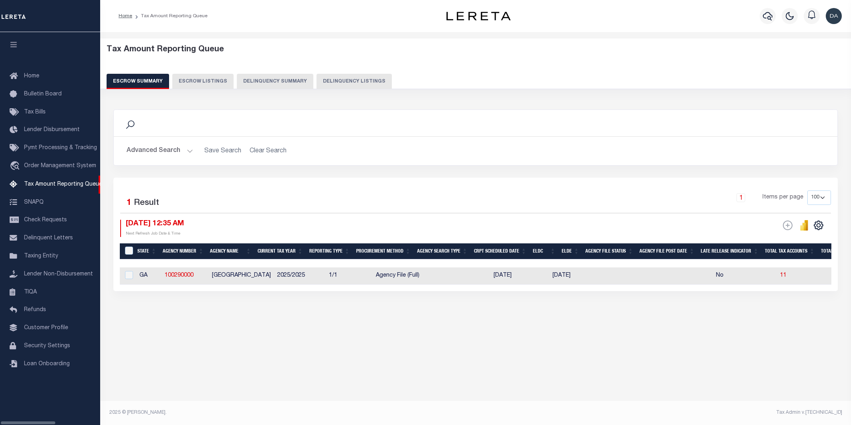
select select
select select "100"
click at [155, 150] on button "Advanced Search" at bounding box center [160, 151] width 67 height 16
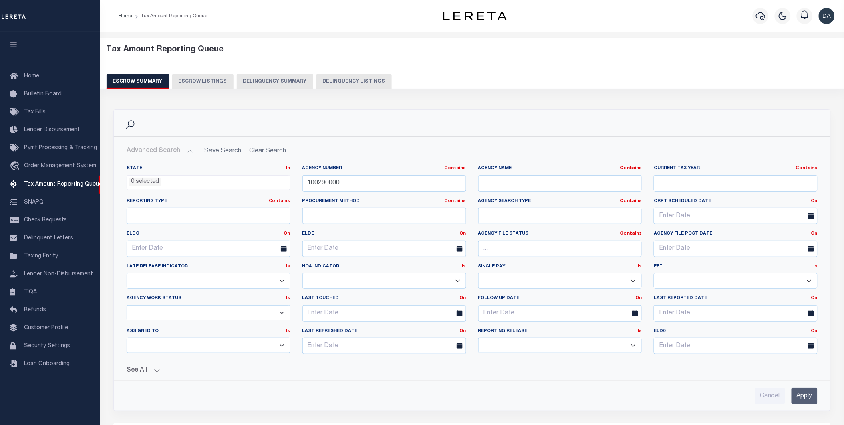
scroll to position [89, 0]
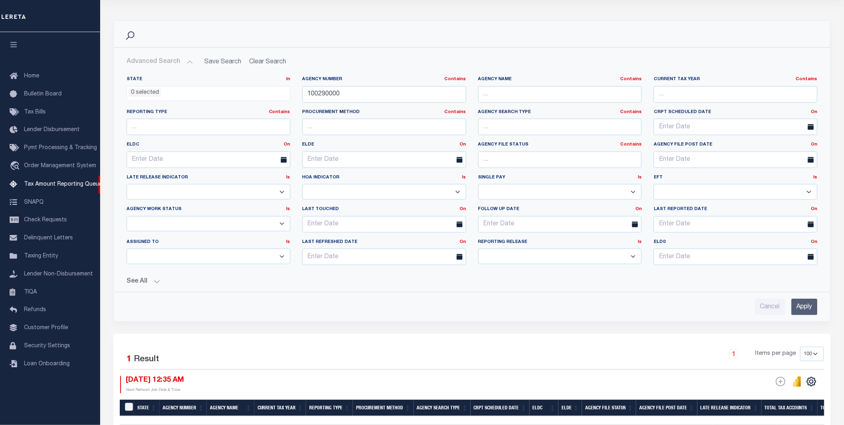
click at [141, 279] on button "See All" at bounding box center [472, 282] width 691 height 8
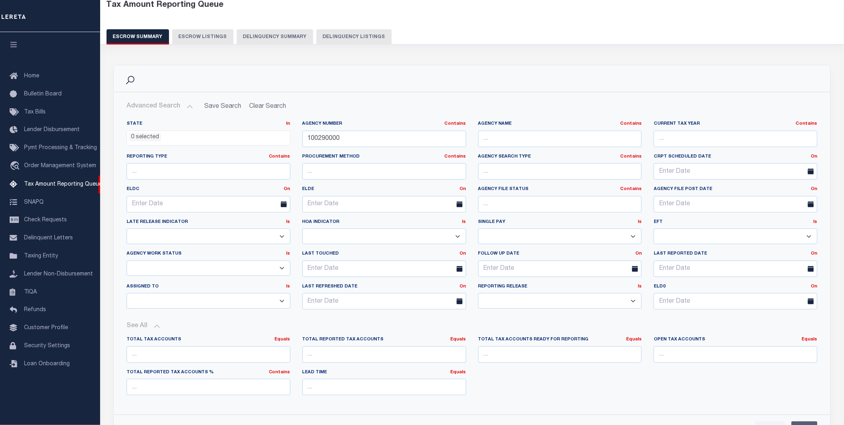
scroll to position [0, 0]
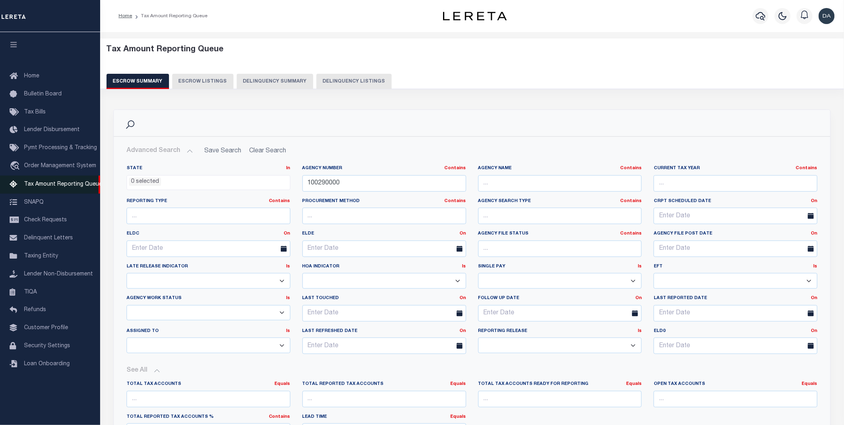
click at [58, 185] on span "Tax Amount Reporting Queue" at bounding box center [63, 185] width 78 height 6
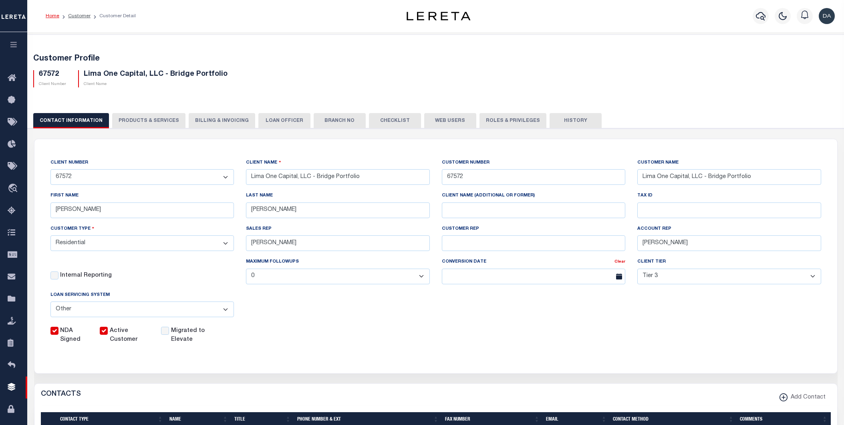
select select "Residential"
select select "Tier 3"
select select "OTH"
drag, startPoint x: 82, startPoint y: 71, endPoint x: 127, endPoint y: 78, distance: 45.1
click at [127, 78] on h5 "Lima One Capital, LLC - Bridge Portfolio" at bounding box center [156, 74] width 144 height 9
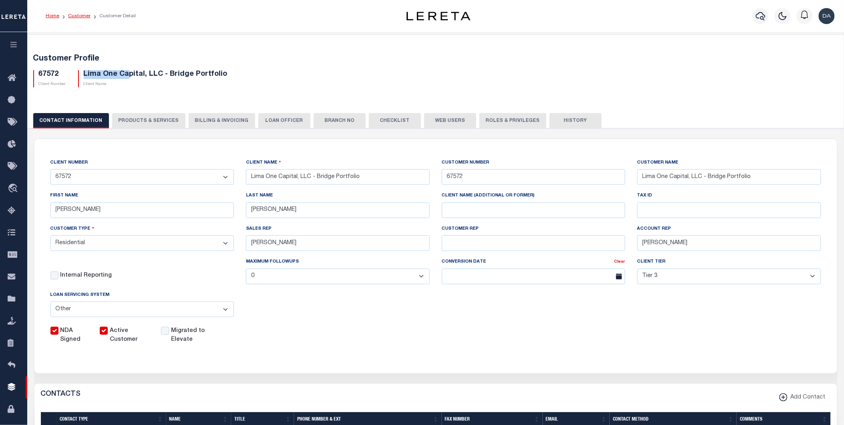
click at [76, 15] on link "Customer" at bounding box center [79, 16] width 22 height 5
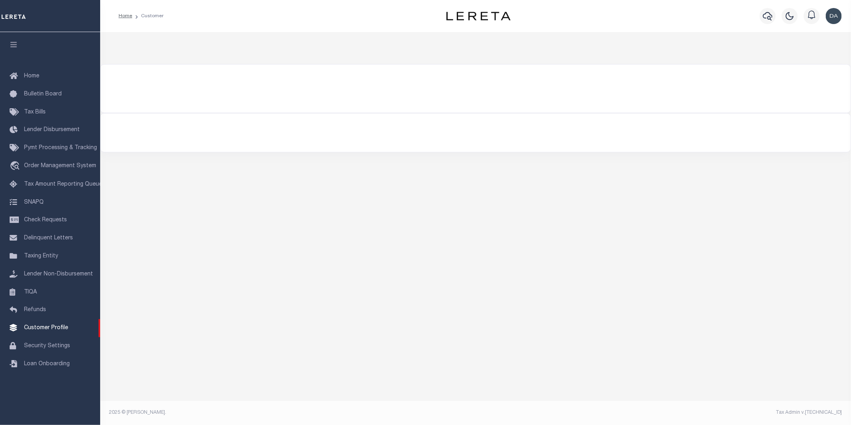
select select "400"
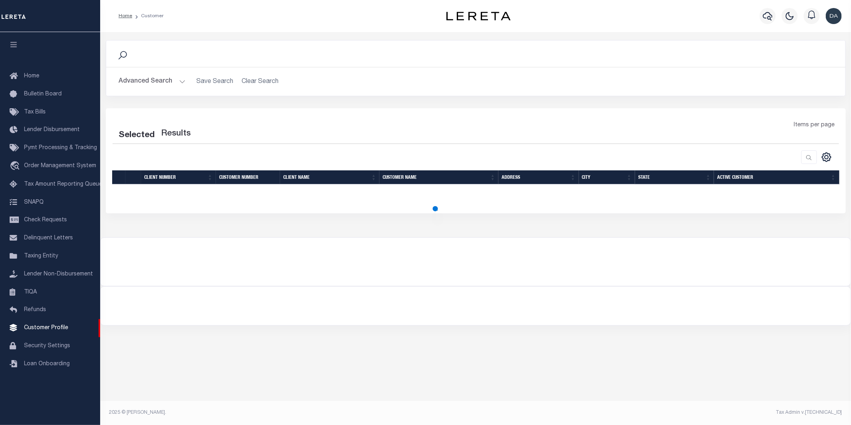
select select "400"
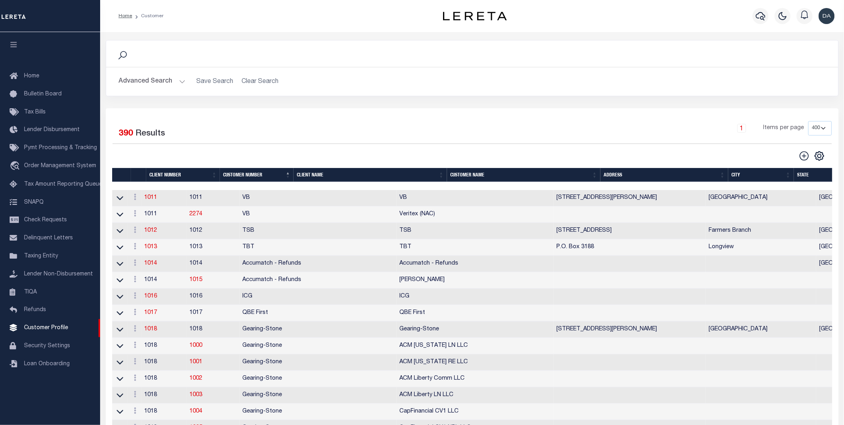
click at [454, 101] on div "Search Advanced Search Save Search Clear Search Is Is" at bounding box center [472, 74] width 745 height 68
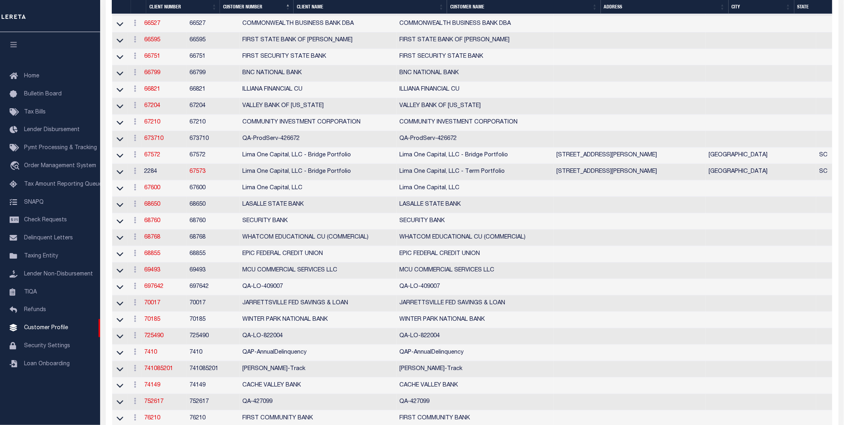
click at [227, 164] on td "67572" at bounding box center [213, 155] width 53 height 16
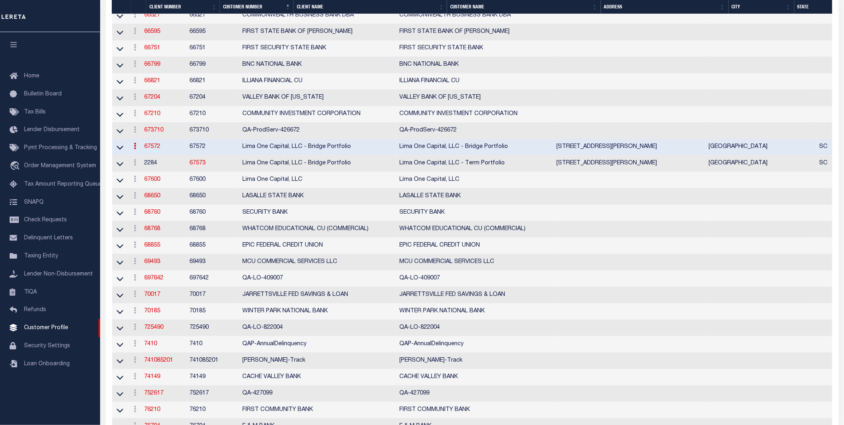
click at [161, 149] on link "67572" at bounding box center [153, 147] width 16 height 6
select select
type input "Lima One Capital, LLC - Bridge Portfolio"
type input "67572"
type input "Lima One Capital, LLC - Bridge Portfolio"
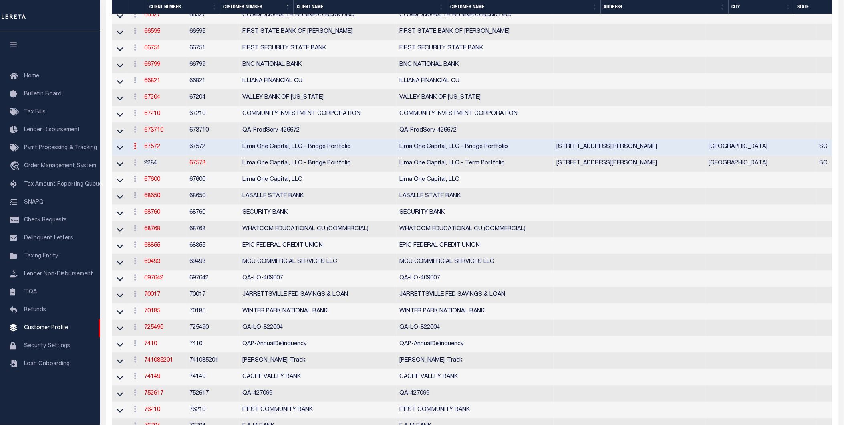
type input "[PERSON_NAME]"
select select "Residential"
type input "[PERSON_NAME]"
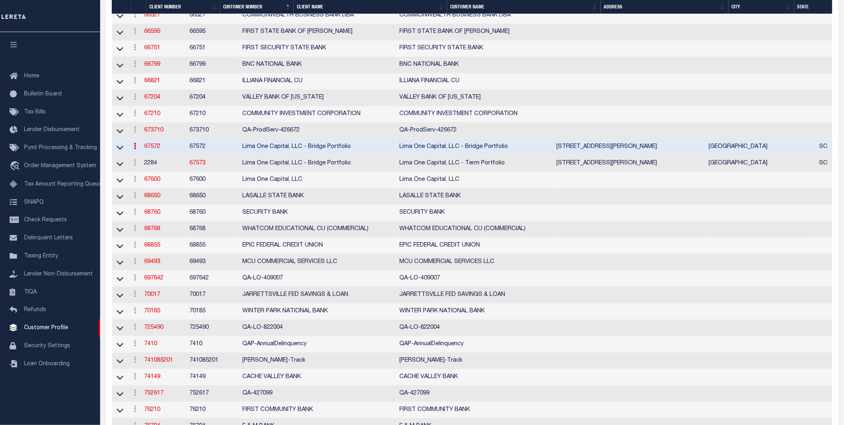
select select "Tier 3"
select select "OTH"
checkbox input "true"
select select
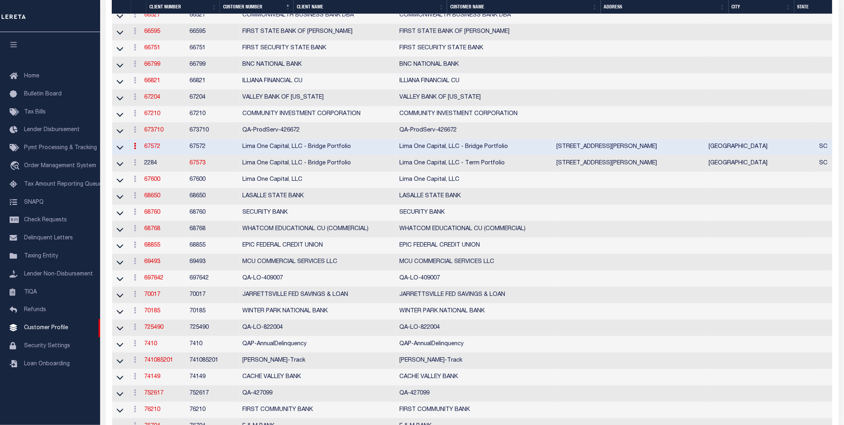
checkbox input "true"
type textarea "Bridge loans held by customer up to 24 months - $45.00 per loan Bridge loans he…"
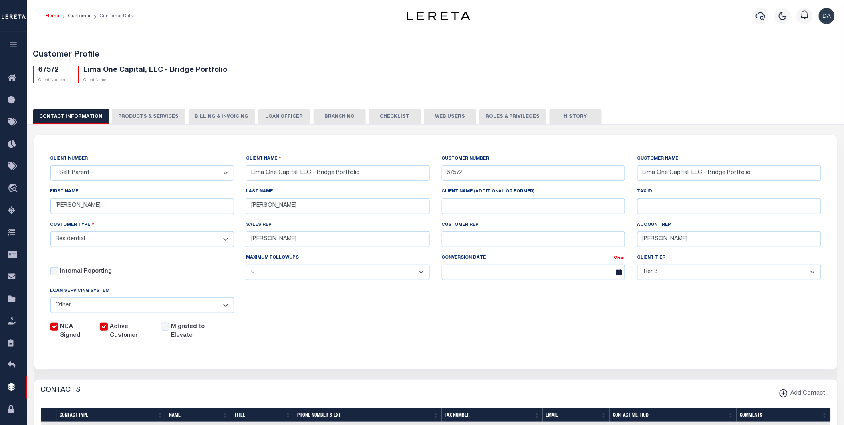
click at [145, 117] on button "PRODUCTS & SERVICES" at bounding box center [148, 116] width 73 height 15
select select "STX"
radio input "true"
checkbox input "true"
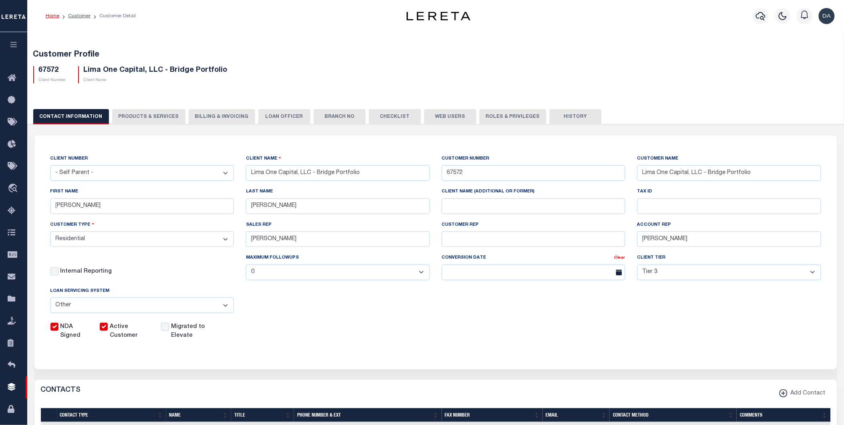
checkbox input "true"
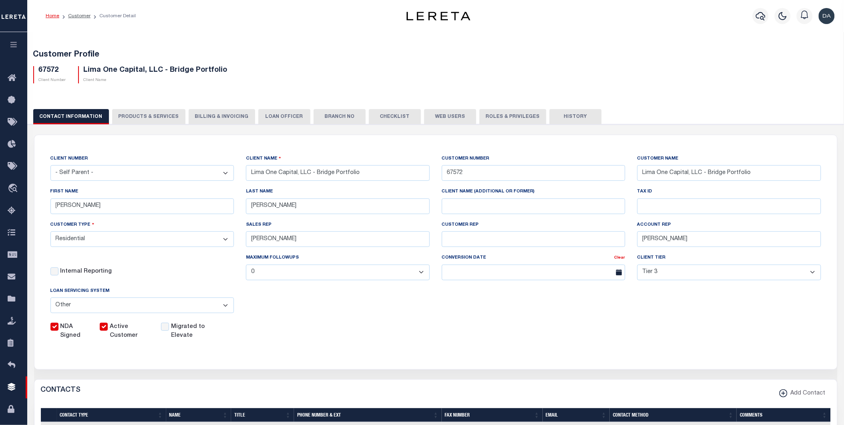
checkbox input "true"
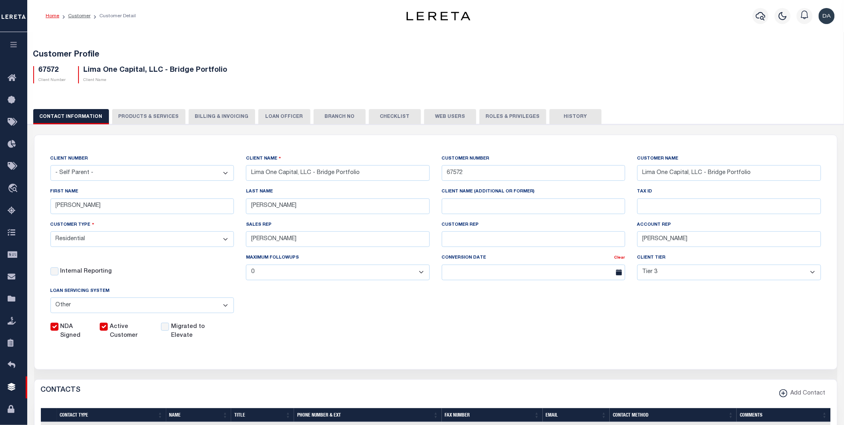
checkbox input "true"
type textarea "Bridge loans held by customer up to 24 months - $45.00 per loan Bridge loans he…"
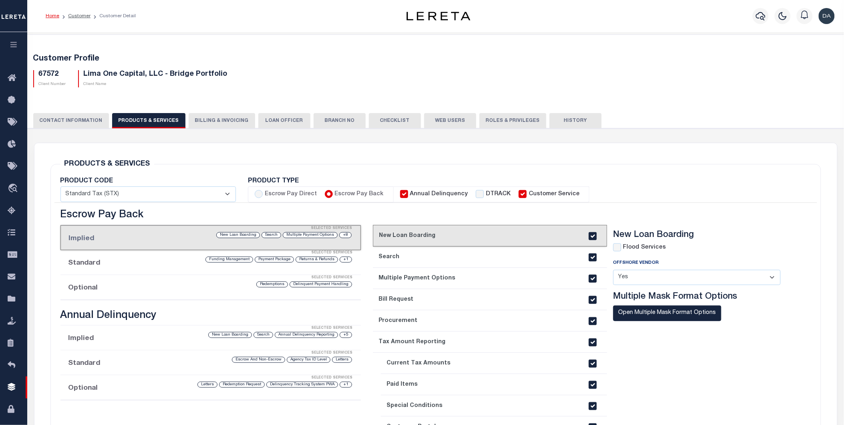
scroll to position [89, 0]
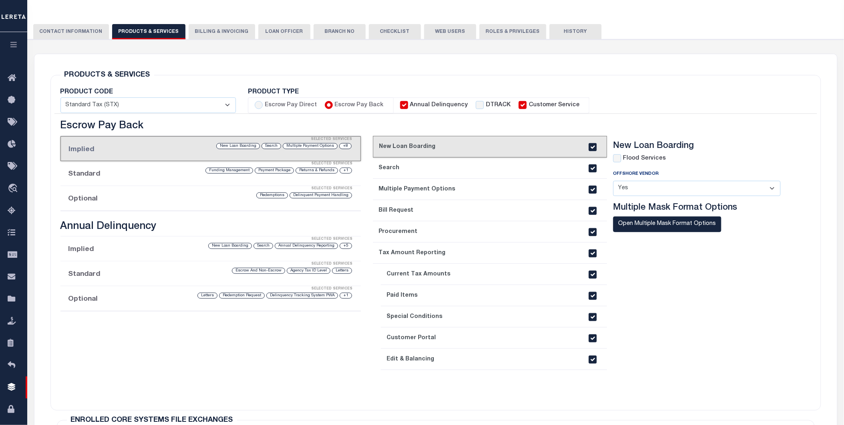
click at [91, 194] on div "Selected Services" at bounding box center [219, 189] width 301 height 16
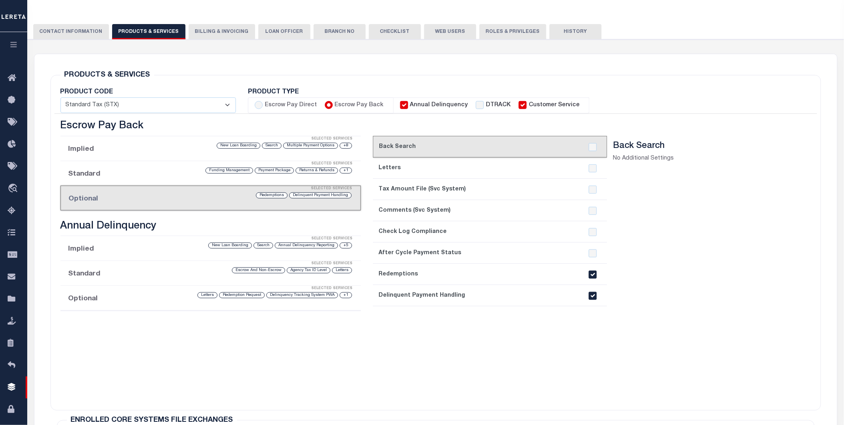
scroll to position [0, 0]
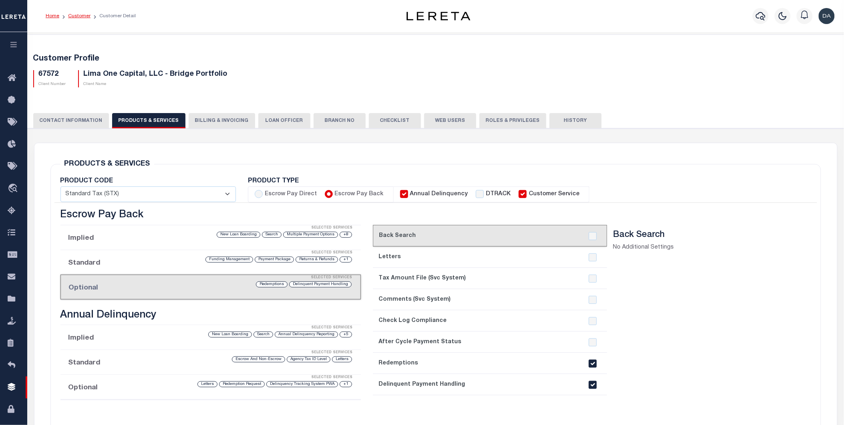
click at [77, 16] on link "Customer" at bounding box center [79, 16] width 22 height 5
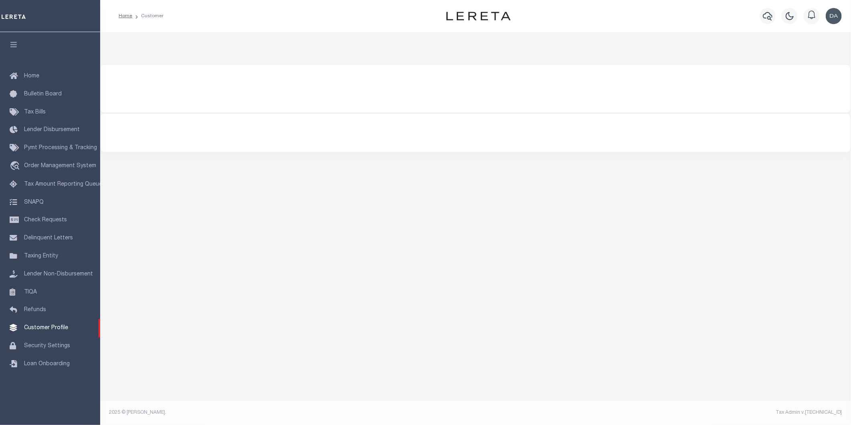
select select "400"
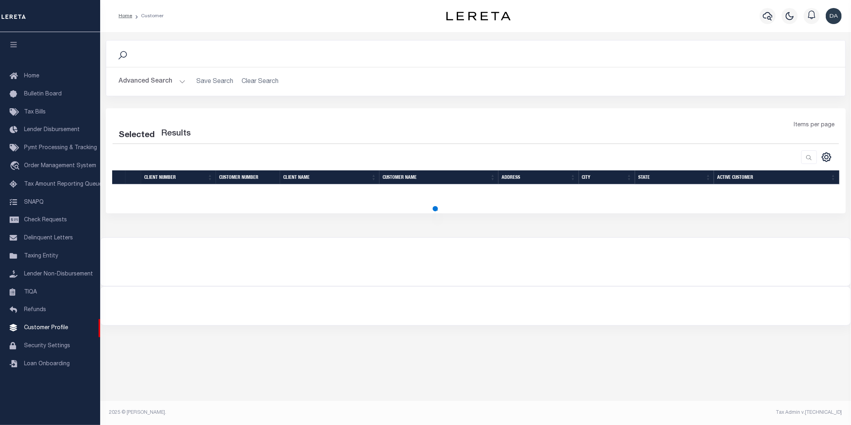
select select "400"
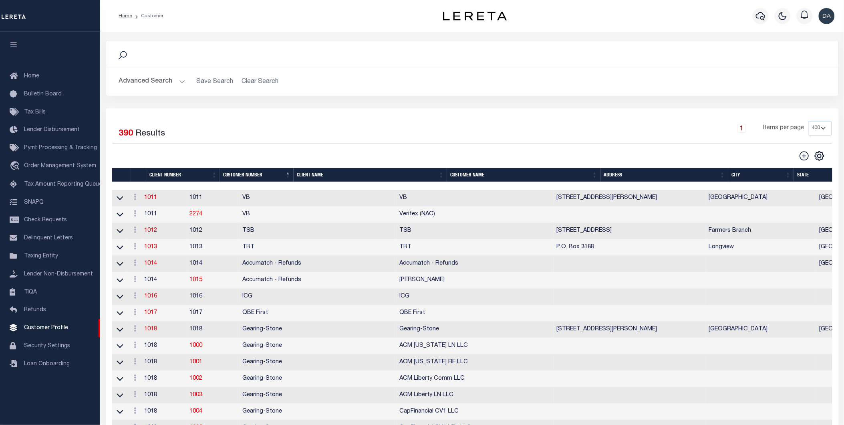
scroll to position [5448, 0]
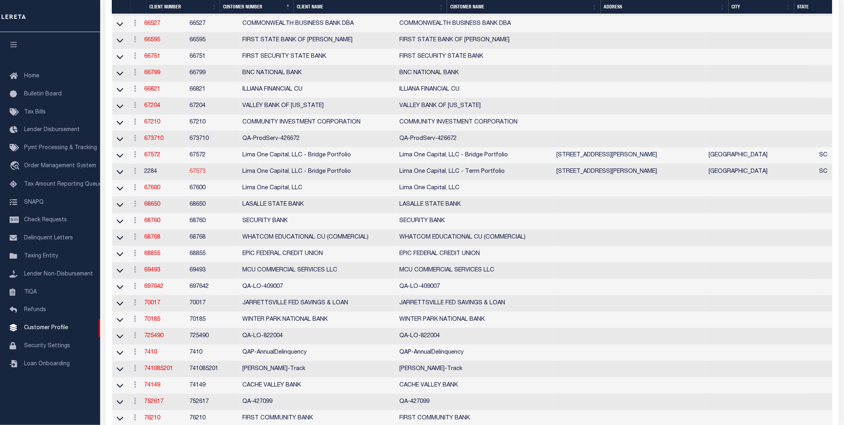
click at [206, 174] on link "67573" at bounding box center [198, 172] width 16 height 6
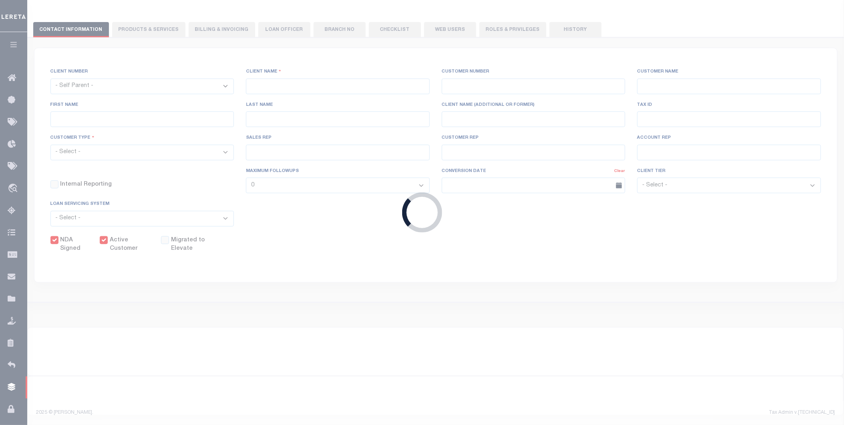
select select "2284"
type input "Lima One Capital, LLC - Bridge Portfolio"
type input "67573"
type input "Lima One Capital, LLC - Term Portfolio"
type input "[PERSON_NAME]"
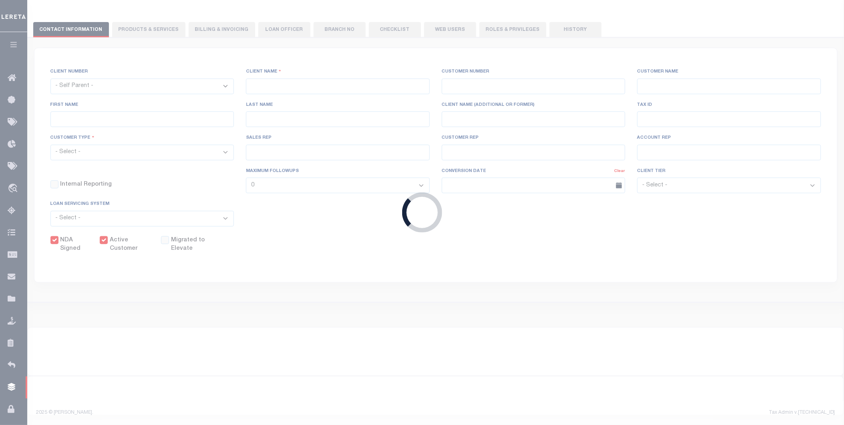
type input "[PERSON_NAME]"
type input "Term Portfolio"
select select "Residential"
type input "[PERSON_NAME]"
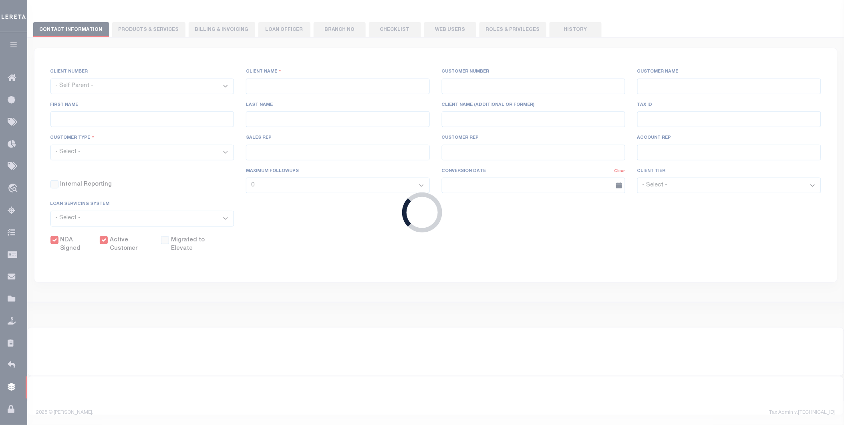
select select "Tier 3"
select select "OTH"
checkbox input "true"
select select
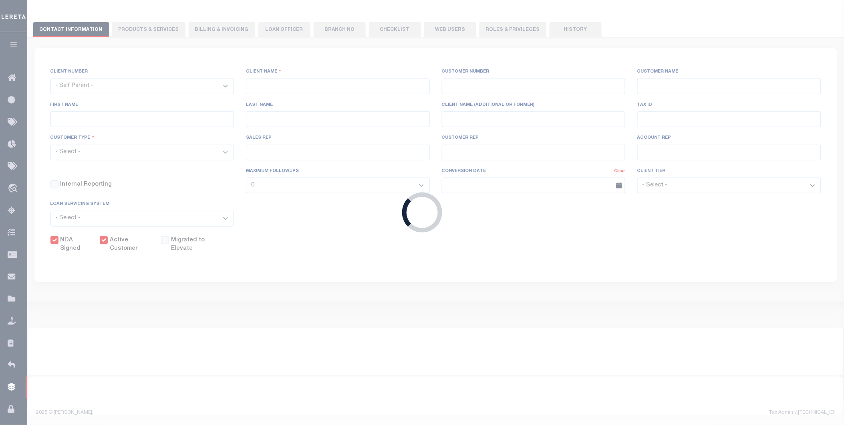
checkbox input "true"
type textarea "Bridge loans held by customer up to 24 months - $45.00 per loan Bridge loans he…"
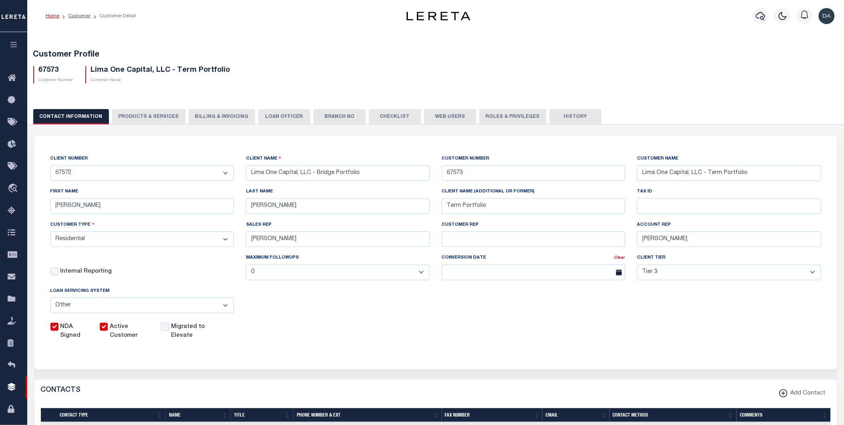
click at [147, 117] on button "PRODUCTS & SERVICES" at bounding box center [148, 116] width 73 height 15
select select "STX"
radio input "true"
checkbox input "true"
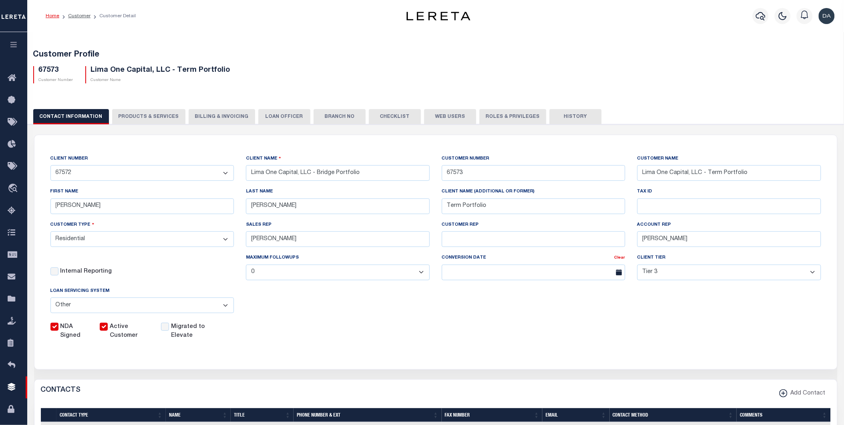
checkbox input "true"
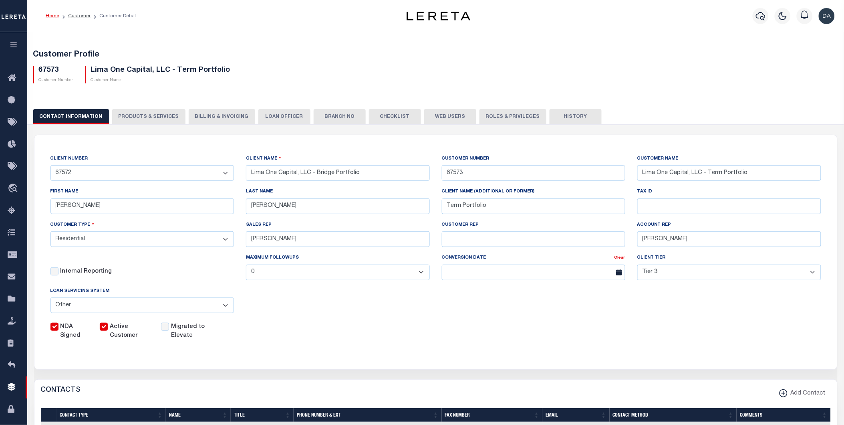
checkbox input "true"
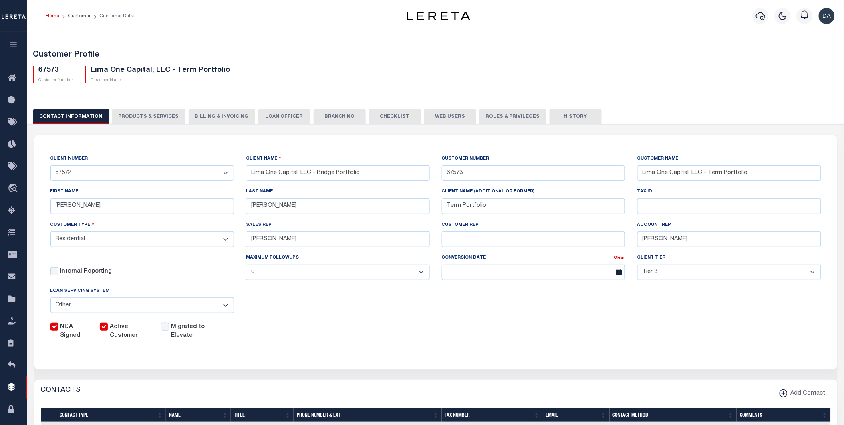
checkbox input "true"
type textarea "Bridge loans held by customer up to 24 months - $45.00 per loan Bridge loans he…"
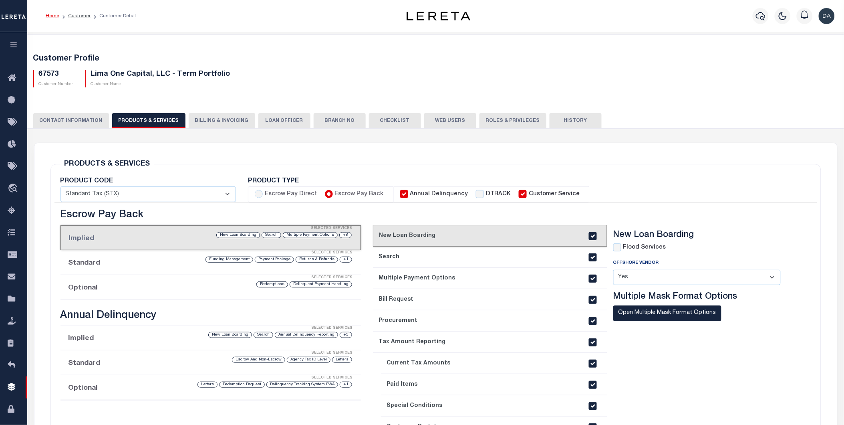
click at [102, 289] on li "Optional Selected Services Delinquent Payment Handling Redemptions" at bounding box center [211, 287] width 301 height 25
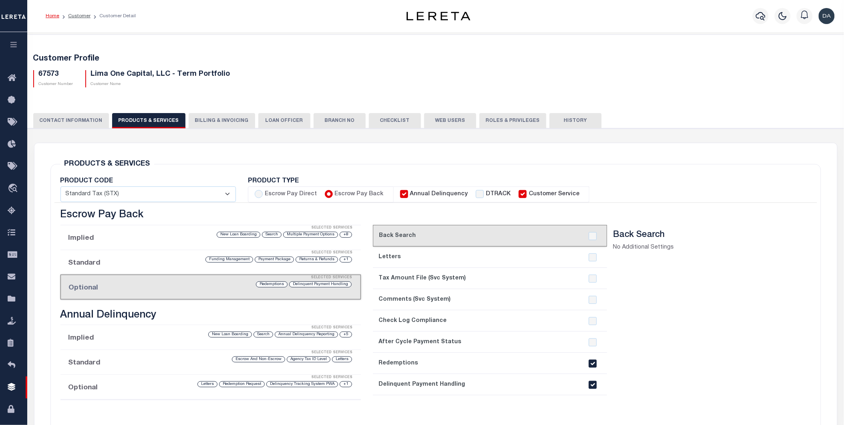
scroll to position [89, 0]
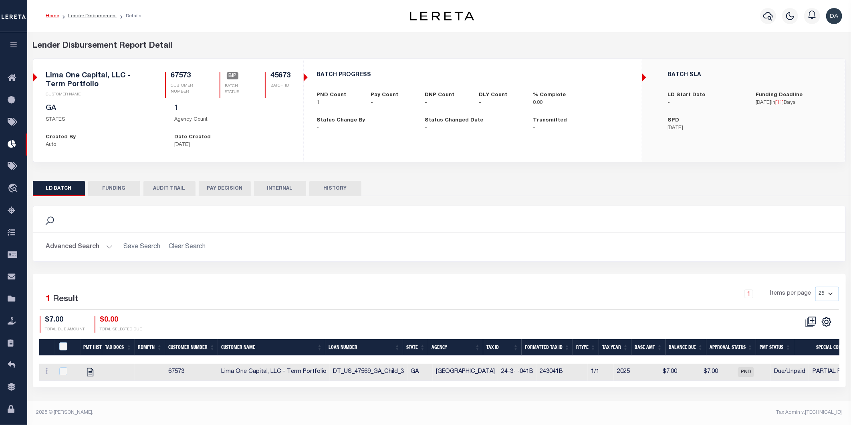
click at [18, 44] on button "button" at bounding box center [13, 45] width 27 height 27
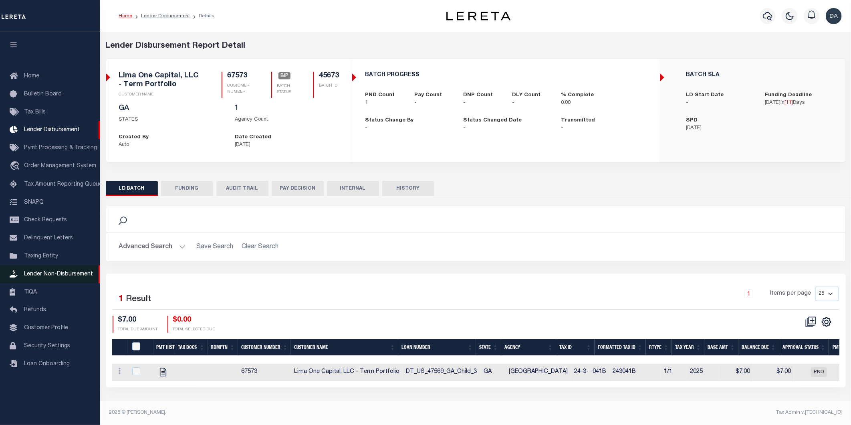
click at [61, 272] on span "Lender Non-Disbursement" at bounding box center [58, 274] width 69 height 6
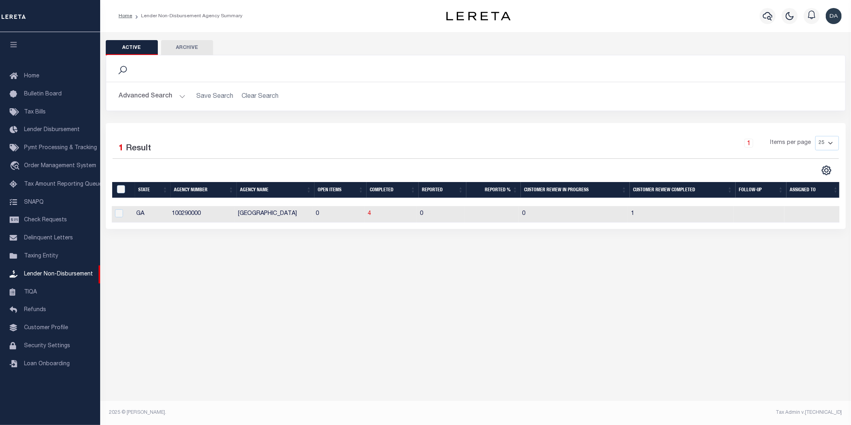
scroll to position [0, 2]
click at [368, 214] on span "4" at bounding box center [369, 214] width 3 height 6
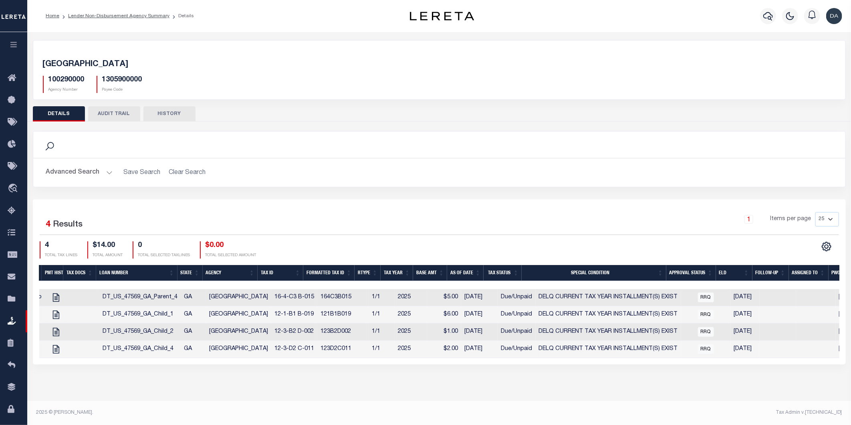
scroll to position [0, 293]
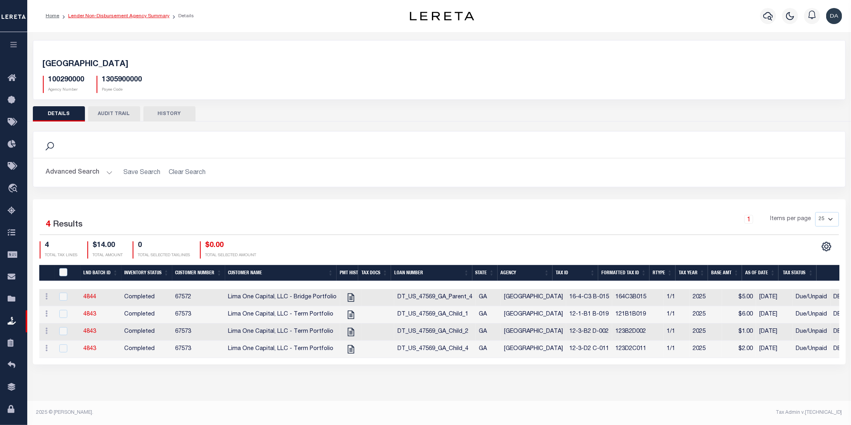
click at [109, 16] on link "Lender Non-Disbursement Agency Summary" at bounding box center [118, 16] width 101 height 5
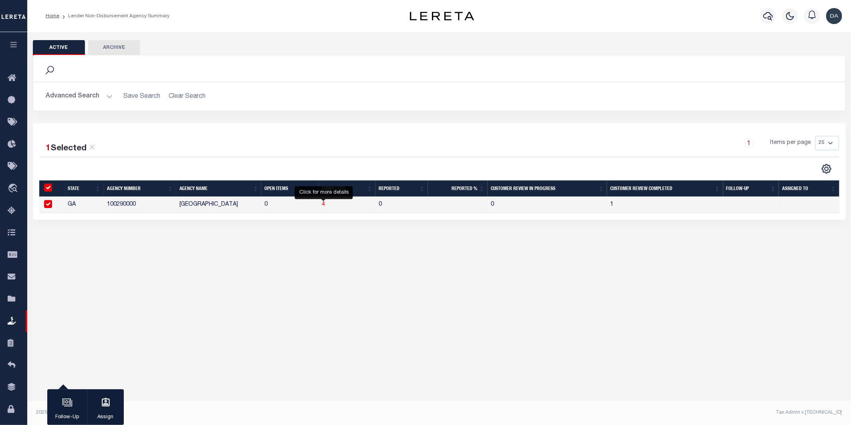
click at [323, 206] on span "4" at bounding box center [323, 205] width 3 height 6
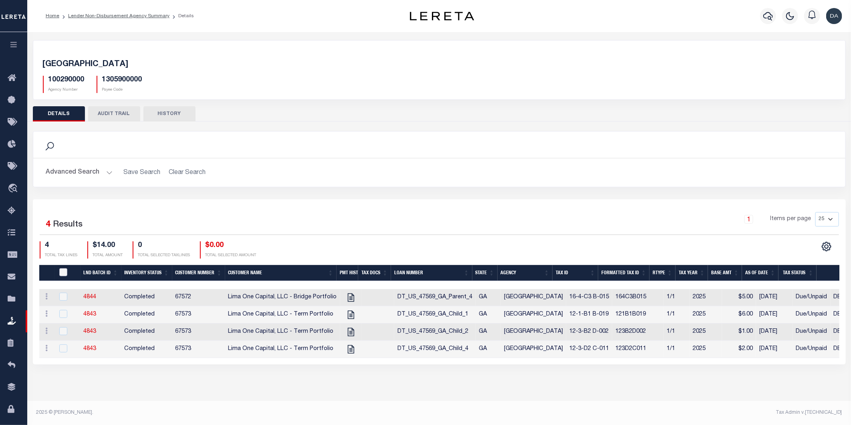
click at [66, 272] on input "QID" at bounding box center [63, 272] width 8 height 8
checkbox input "true"
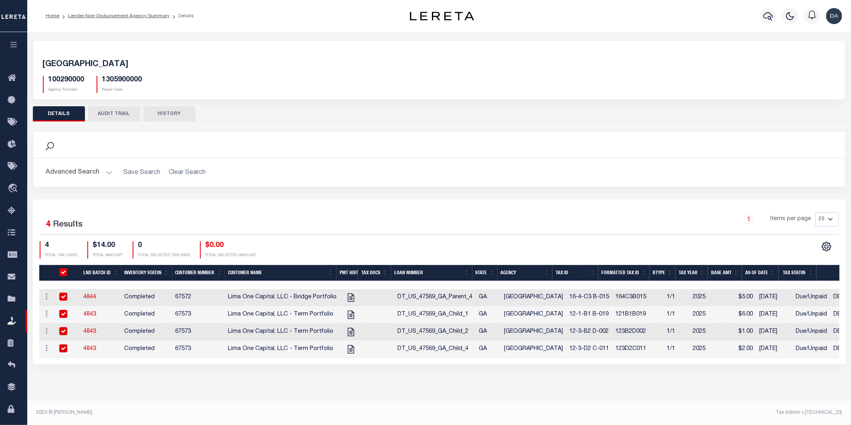
checkbox input "true"
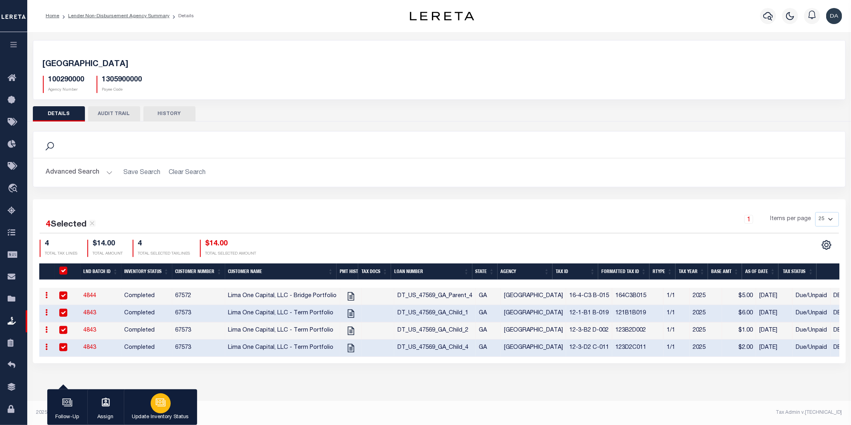
click at [160, 402] on icon "button" at bounding box center [160, 402] width 10 height 10
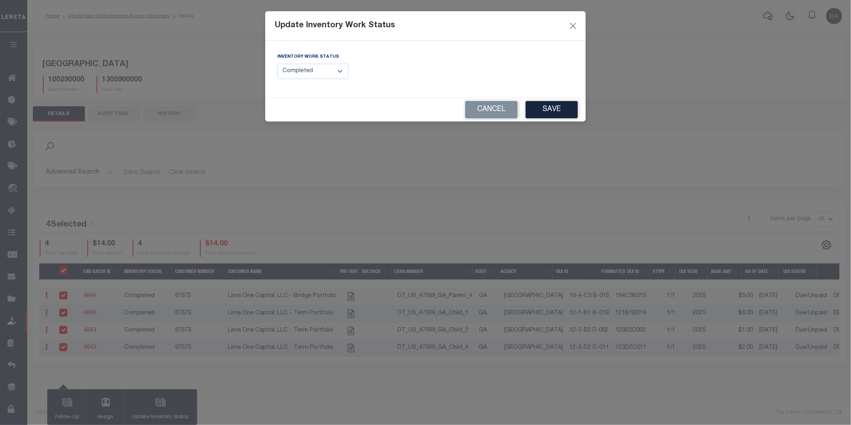
click at [319, 72] on select "--Select-- Open Completed Reported" at bounding box center [312, 72] width 71 height 16
select select "Reported"
click at [277, 64] on select "--Select-- Open Completed Reported" at bounding box center [312, 72] width 71 height 16
click at [568, 71] on icon at bounding box center [568, 71] width 6 height 6
click at [544, 72] on input "text" at bounding box center [503, 72] width 142 height 16
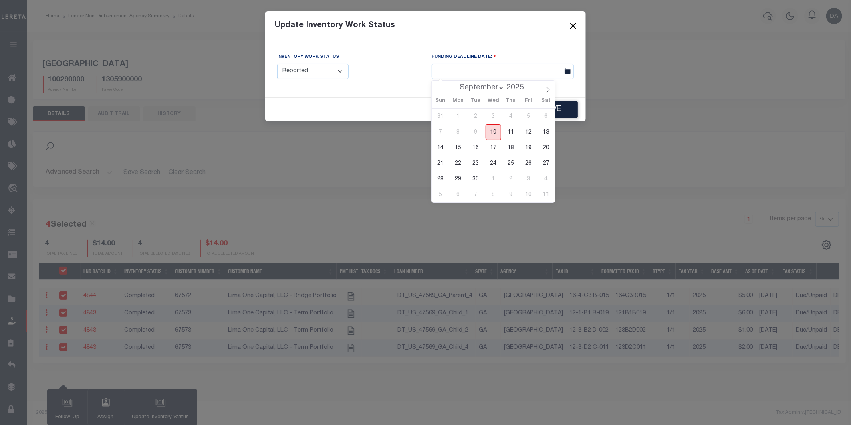
click at [495, 133] on span "10" at bounding box center [494, 132] width 16 height 16
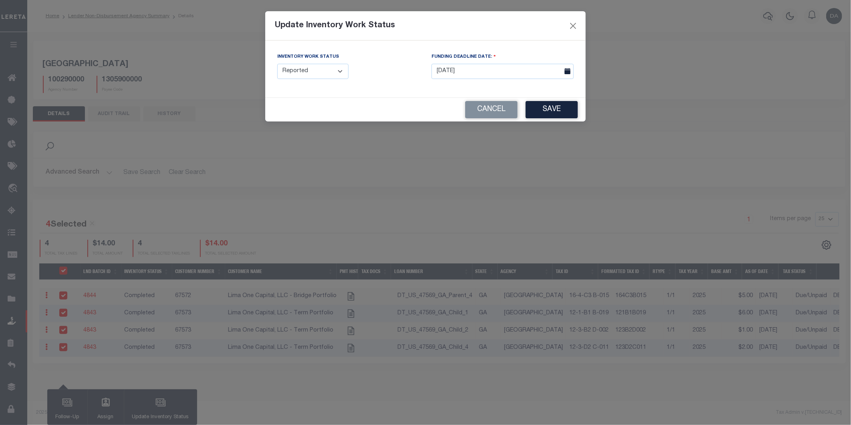
click at [567, 71] on icon at bounding box center [568, 71] width 6 height 6
click at [450, 72] on input "[DATE]" at bounding box center [503, 72] width 142 height 16
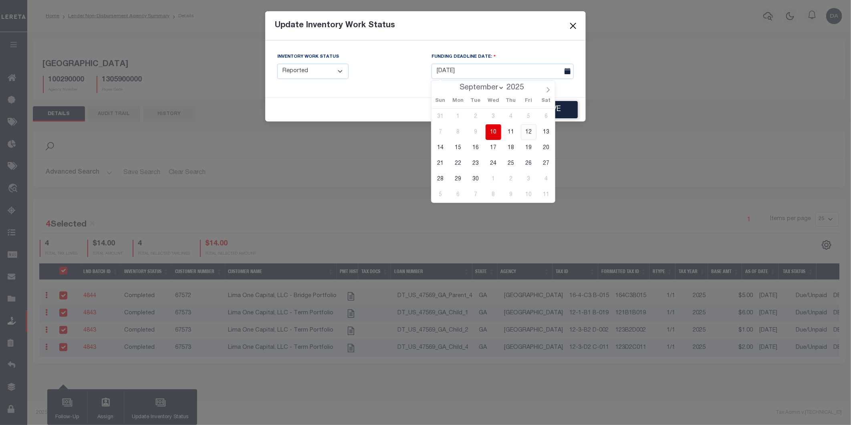
click at [527, 134] on span "12" at bounding box center [529, 132] width 16 height 16
type input "[DATE]"
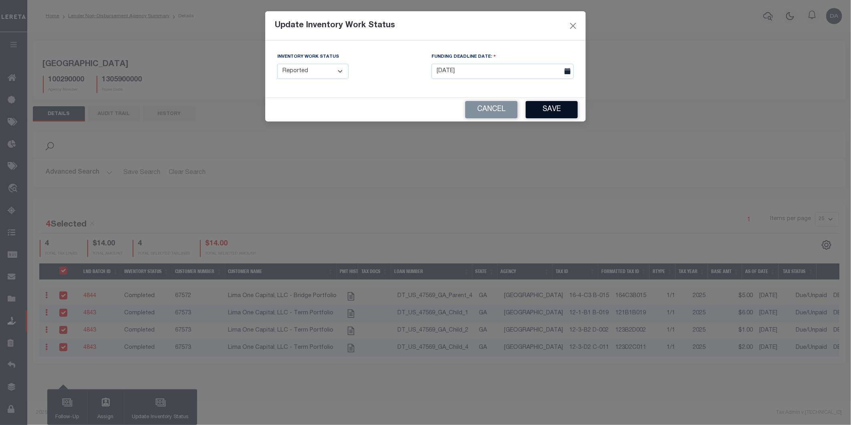
click at [551, 112] on button "Save" at bounding box center [552, 109] width 52 height 17
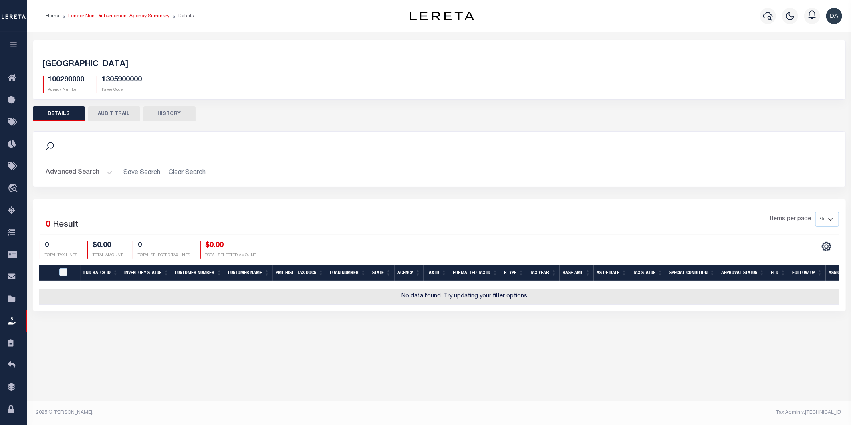
click at [127, 15] on link "Lender Non-Disbursement Agency Summary" at bounding box center [118, 16] width 101 height 5
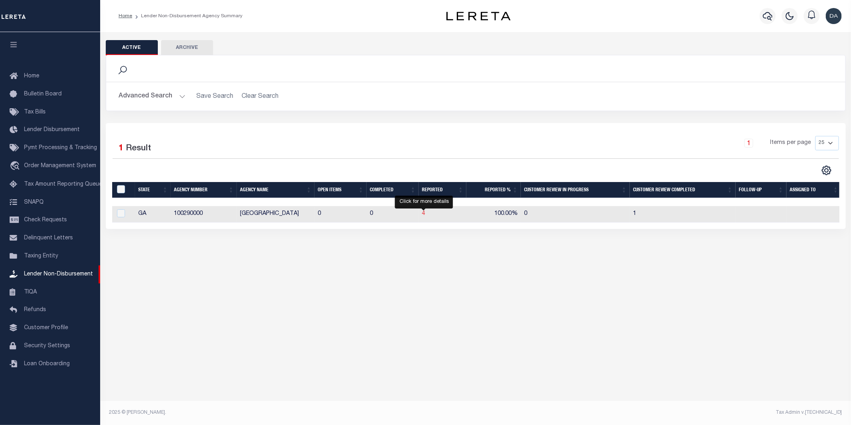
click at [425, 214] on span "4" at bounding box center [423, 214] width 3 height 6
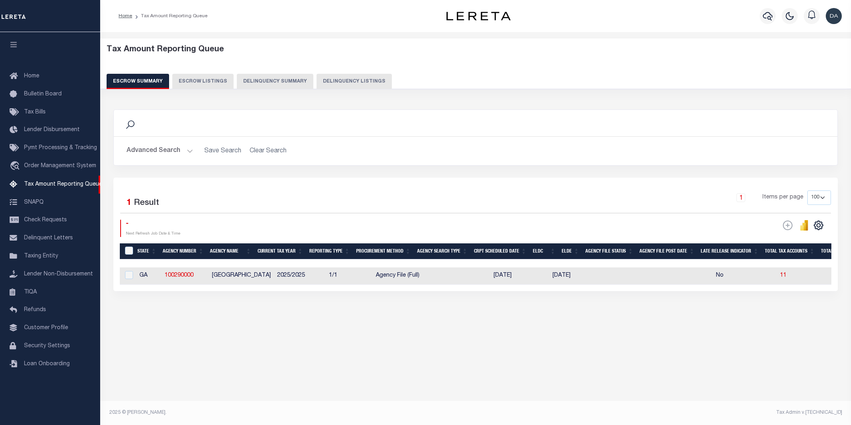
select select "100"
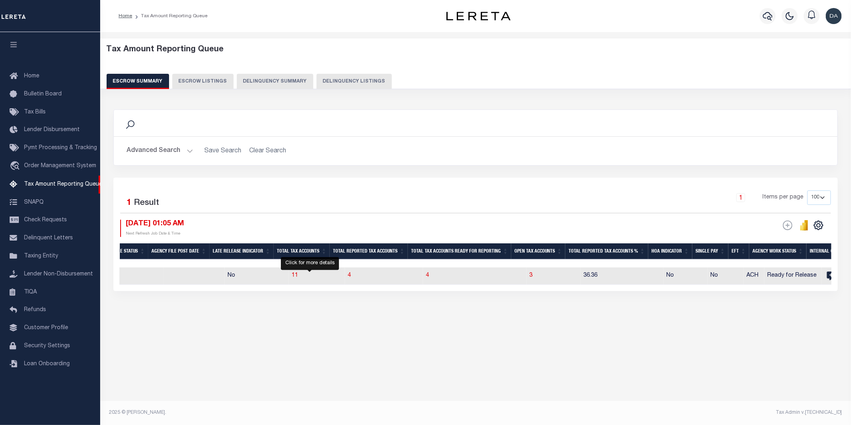
scroll to position [0, 642]
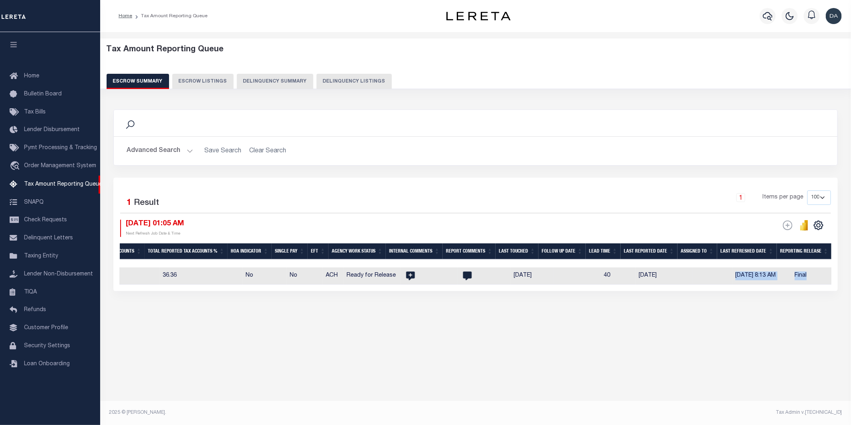
drag, startPoint x: 823, startPoint y: 276, endPoint x: 691, endPoint y: 278, distance: 132.3
click at [691, 278] on tr "GA 100290000 CLARKE COUNTY 2025/2025 1/1 Agency File (Full) 09/17/2025 10/20/20…" at bounding box center [29, 275] width 1636 height 17
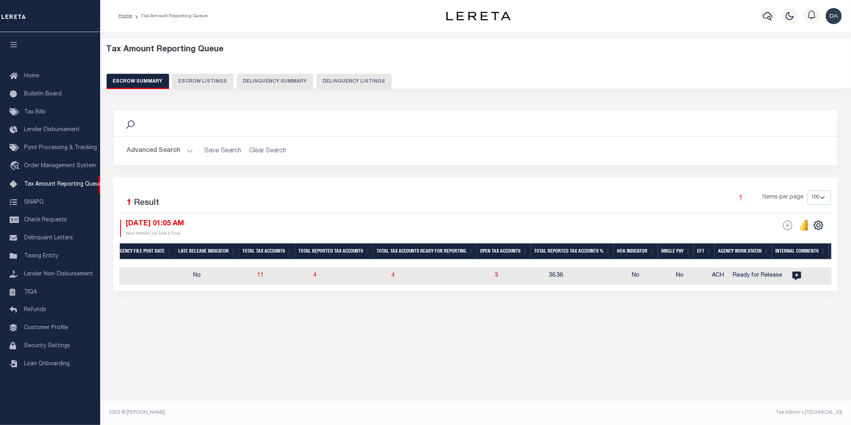
scroll to position [0, 528]
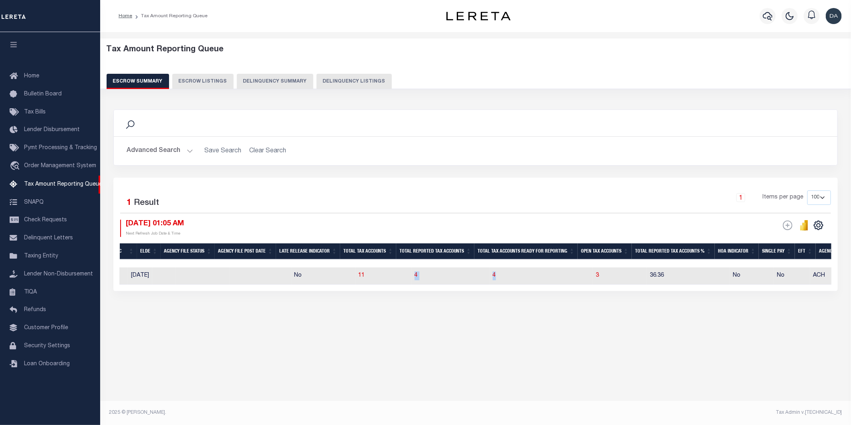
drag, startPoint x: 408, startPoint y: 275, endPoint x: 512, endPoint y: 276, distance: 104.2
click at [512, 276] on tr "GA 100290000 CLARKE COUNTY 2025/2025 1/1 Agency File (Full) 09/17/2025 10/20/20…" at bounding box center [516, 275] width 1636 height 17
click at [418, 306] on div "Search Advanced Search Save Search Clear Search EscrowSummaryGridWrapper_dynami…" at bounding box center [475, 208] width 735 height 214
click at [415, 276] on span "4" at bounding box center [416, 275] width 3 height 6
select select "100"
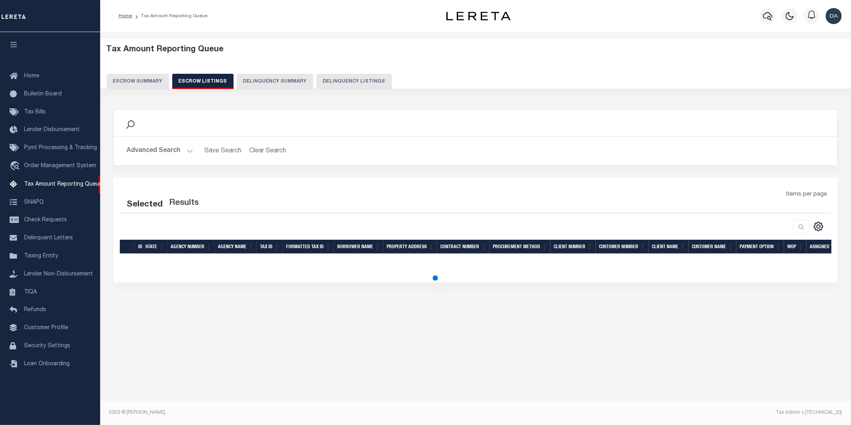
select select "100"
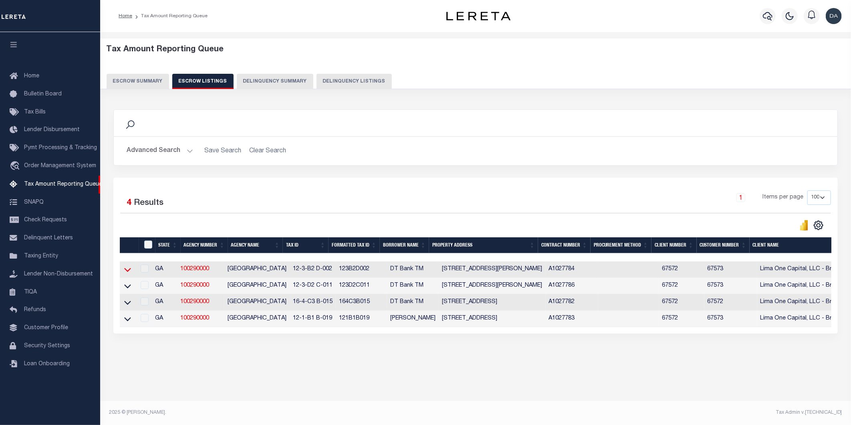
click at [131, 268] on link at bounding box center [127, 269] width 9 height 6
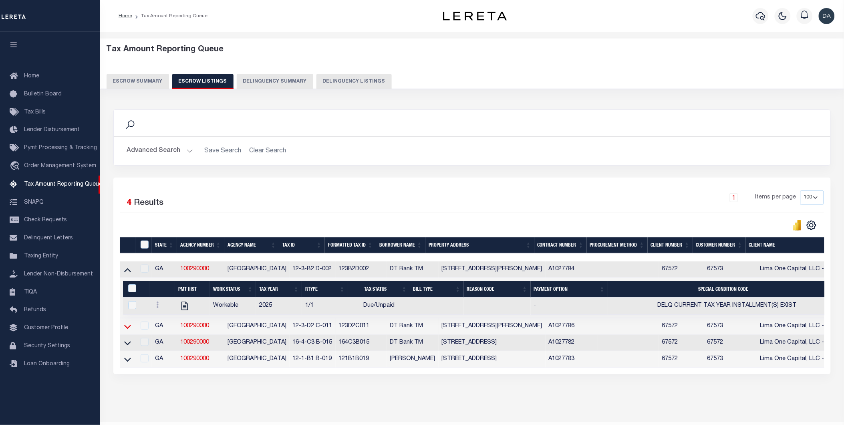
click at [129, 328] on icon at bounding box center [127, 326] width 7 height 8
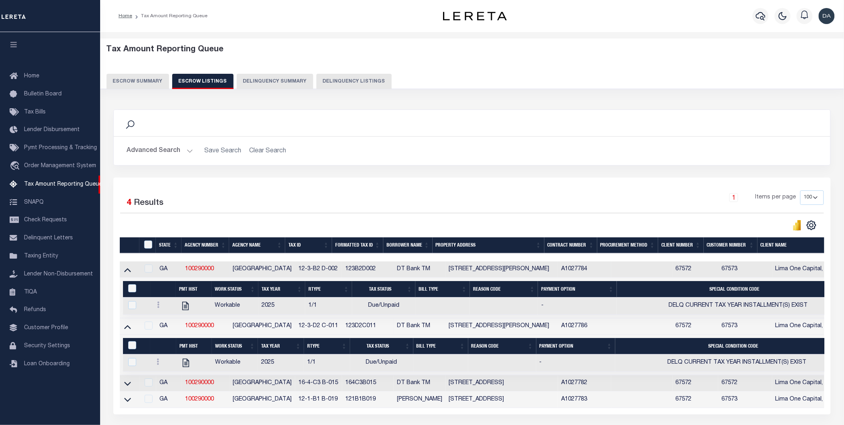
scroll to position [44, 0]
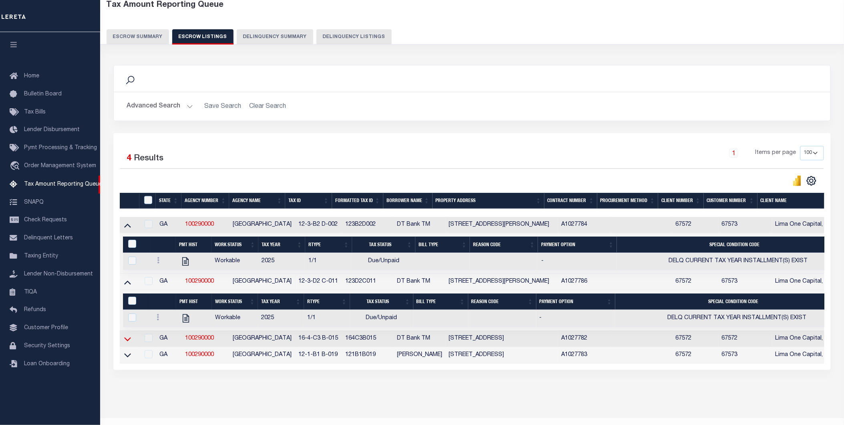
click at [124, 340] on icon at bounding box center [127, 339] width 7 height 8
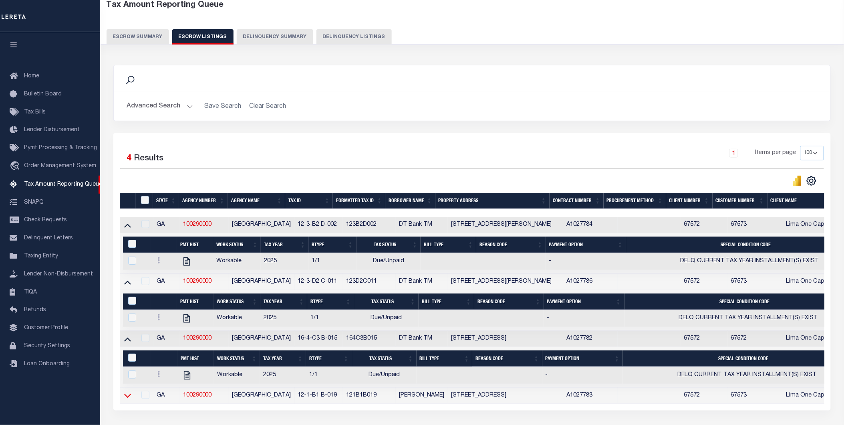
click at [125, 400] on icon at bounding box center [127, 395] width 7 height 8
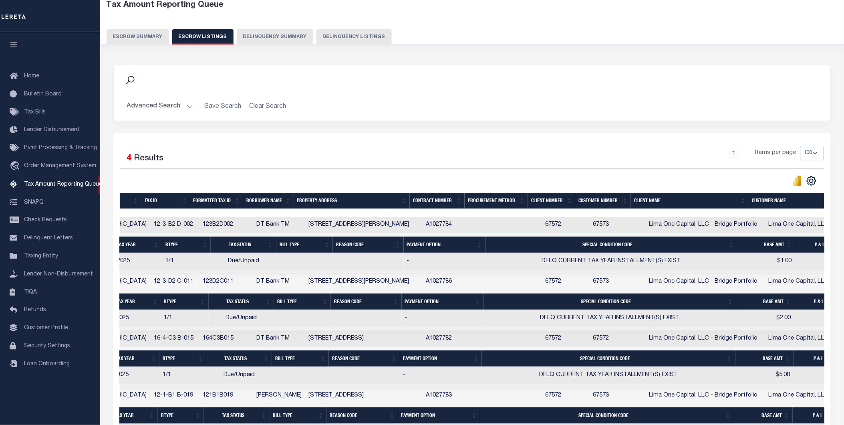
scroll to position [0, 185]
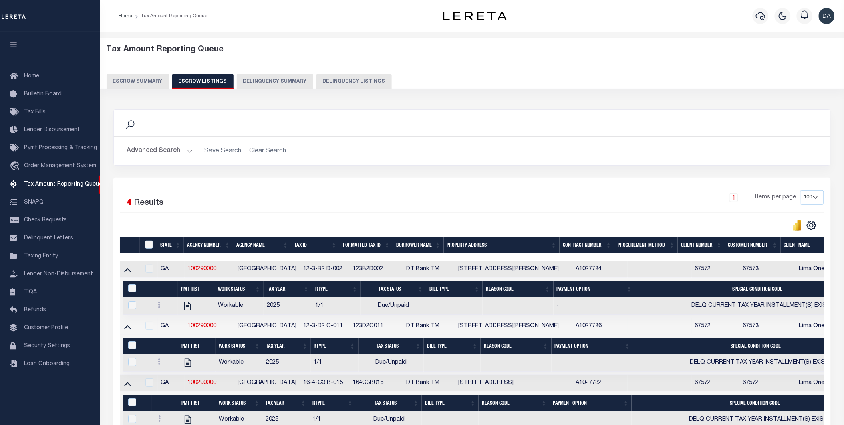
click at [139, 81] on button "Escrow Summary" at bounding box center [138, 81] width 63 height 15
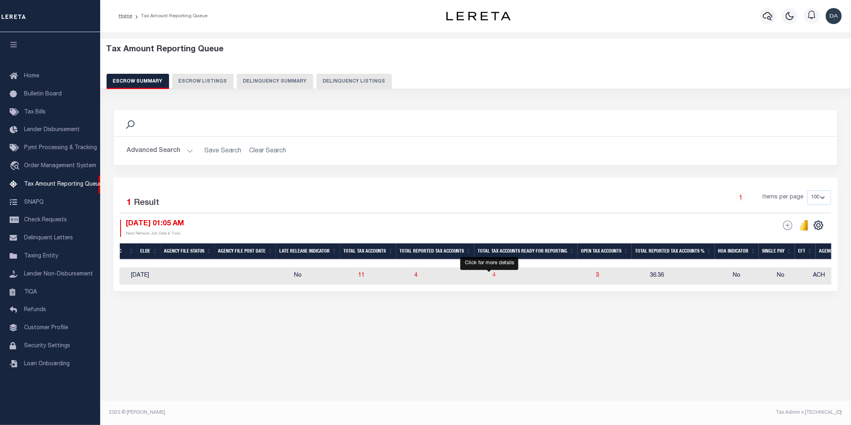
click at [493, 273] on span "4" at bounding box center [494, 275] width 3 height 6
select select "100"
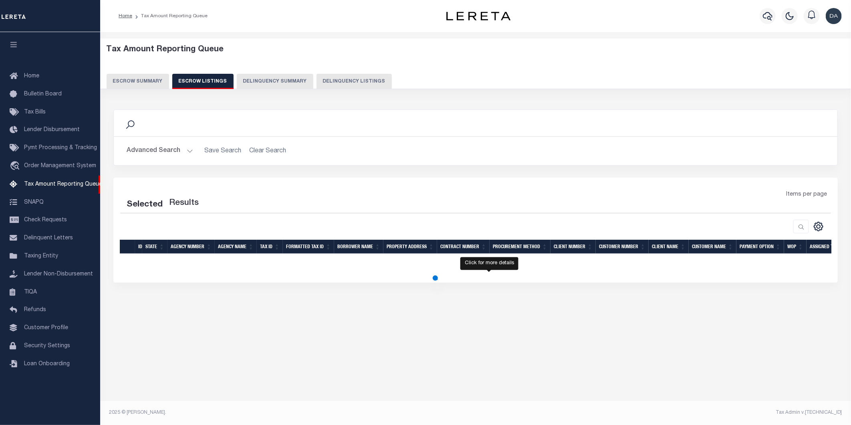
select select "100"
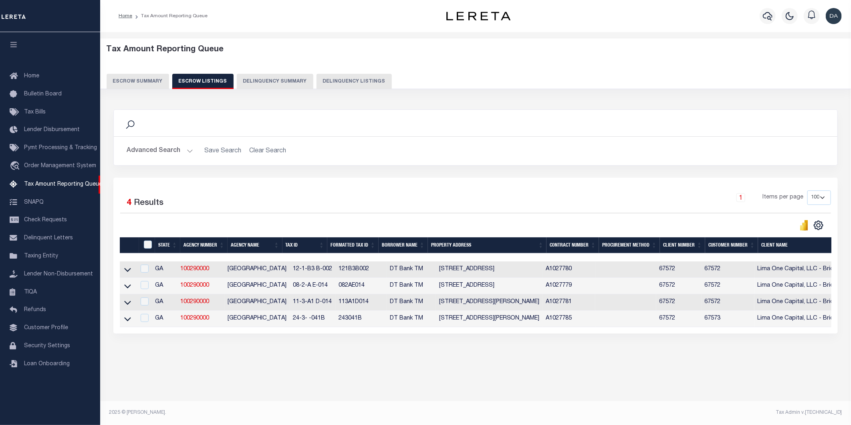
click at [131, 268] on link at bounding box center [127, 269] width 9 height 6
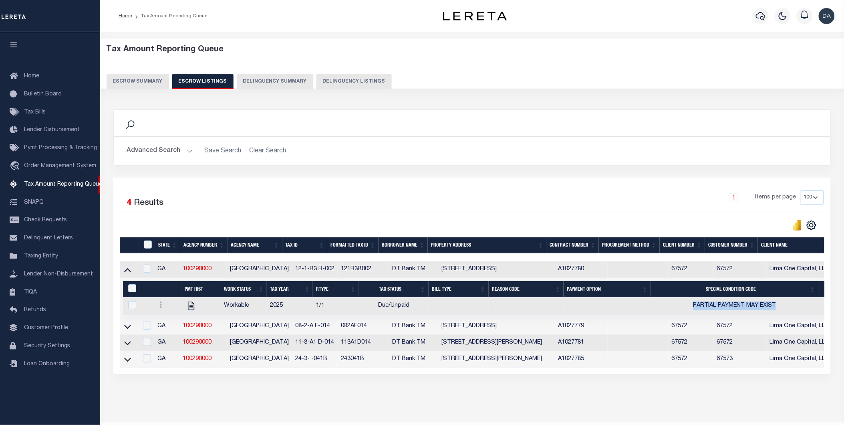
drag, startPoint x: 690, startPoint y: 307, endPoint x: 789, endPoint y: 310, distance: 99.8
click at [789, 310] on td "PARTIAL PAYMENT MAY EXIST" at bounding box center [735, 305] width 168 height 17
checkbox input "true"
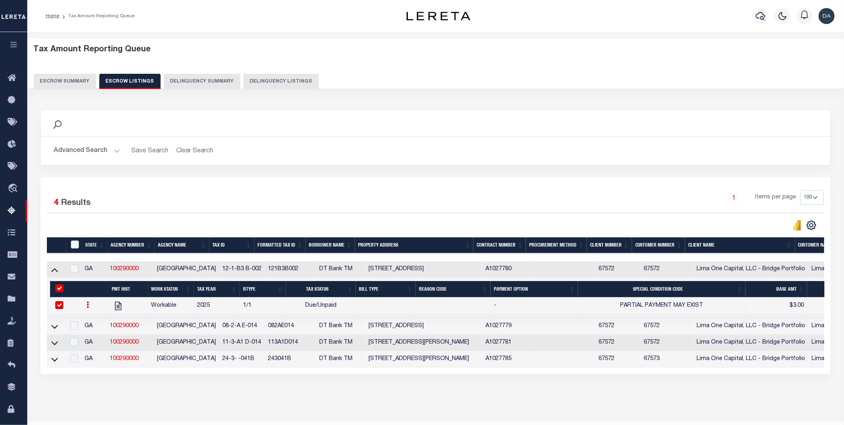
drag, startPoint x: 454, startPoint y: 375, endPoint x: 376, endPoint y: 378, distance: 77.8
click at [376, 374] on div "Selected 4 Results 1 Items per page 10 25 50 100 500" at bounding box center [435, 276] width 791 height 196
click at [59, 327] on td at bounding box center [56, 326] width 18 height 16
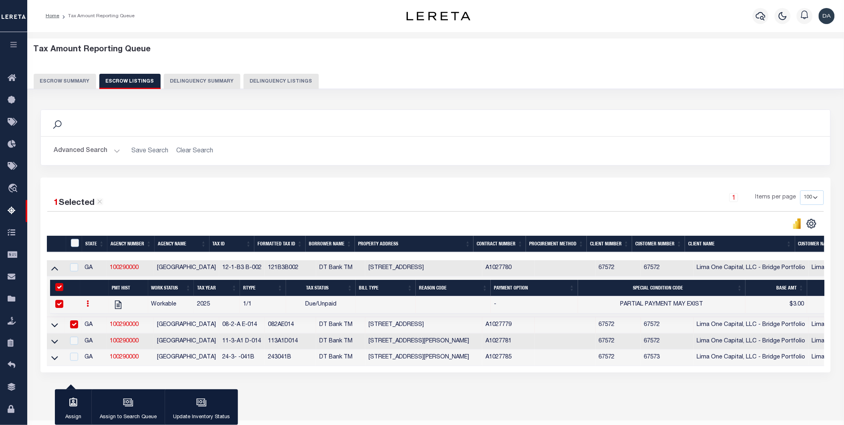
click at [75, 324] on input "checkbox" at bounding box center [74, 324] width 8 height 8
checkbox input "false"
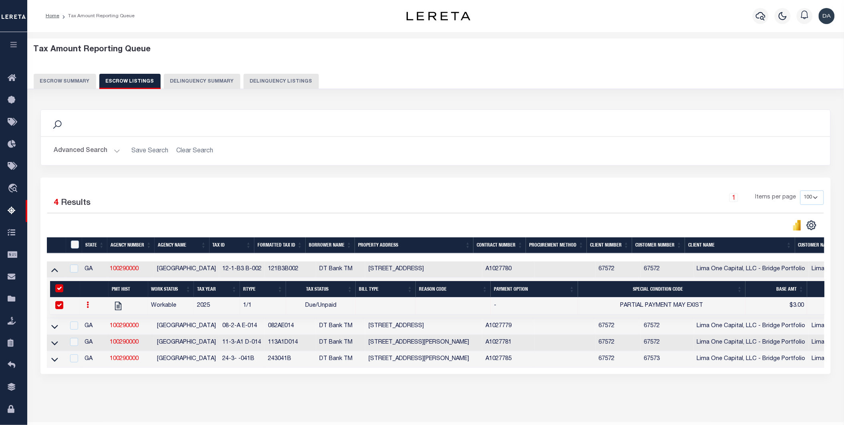
click at [51, 328] on icon at bounding box center [54, 327] width 7 height 4
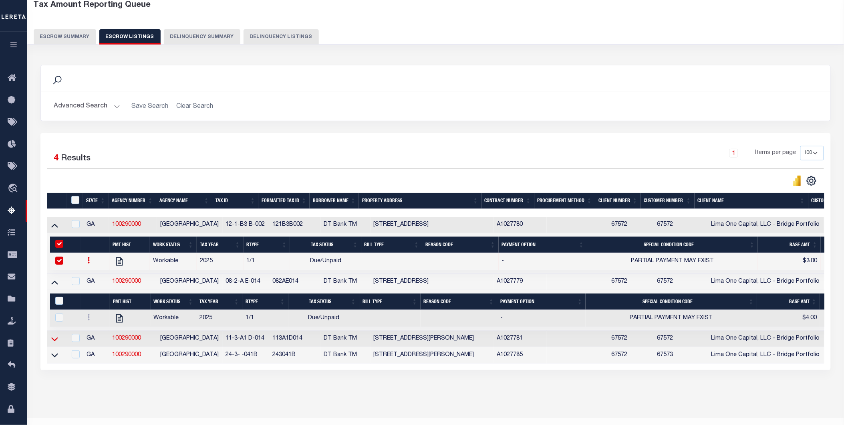
click at [56, 341] on icon at bounding box center [54, 339] width 7 height 8
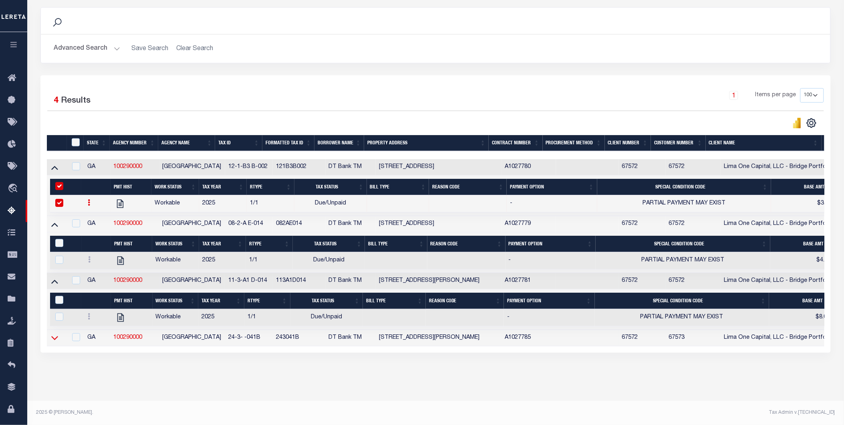
click at [53, 336] on icon at bounding box center [54, 338] width 7 height 4
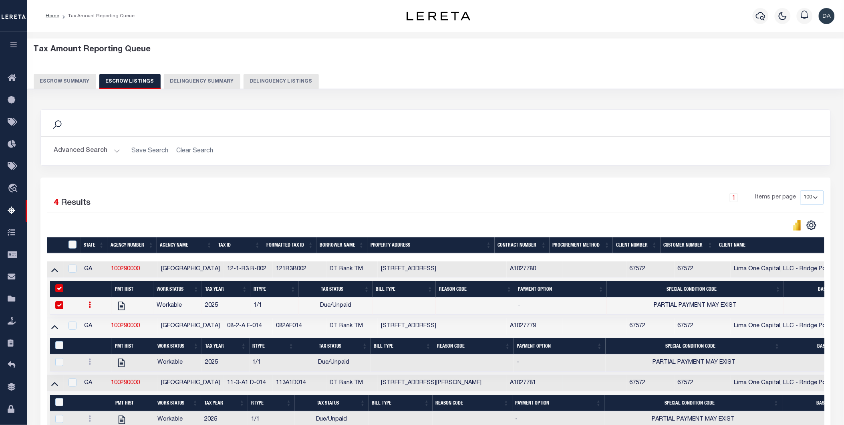
click at [71, 83] on button "Escrow Summary" at bounding box center [65, 81] width 63 height 15
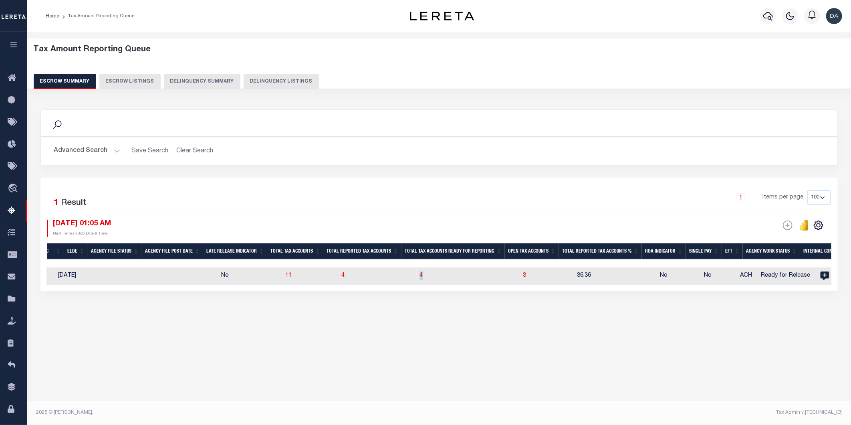
drag, startPoint x: 442, startPoint y: 268, endPoint x: 398, endPoint y: 273, distance: 44.7
click at [398, 273] on tr "GA 100290000 CLARKE COUNTY 2025/2025 1/1 Agency File (Full) 09/17/2025 10/20/20…" at bounding box center [443, 275] width 1636 height 17
click at [440, 274] on td "4" at bounding box center [468, 275] width 103 height 17
checkbox input "true"
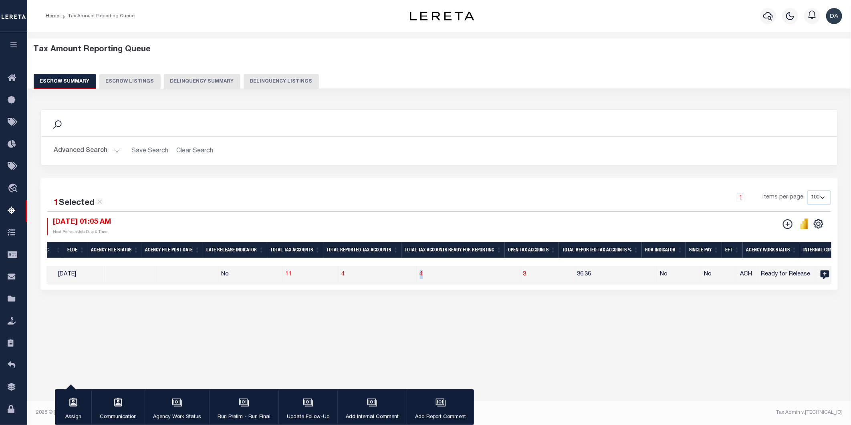
drag, startPoint x: 440, startPoint y: 274, endPoint x: 406, endPoint y: 278, distance: 33.9
click at [406, 278] on tr "GA 100290000 CLARKE COUNTY 2025/2025 1/1 Agency File (Full) 09/17/2025 10/20/20…" at bounding box center [443, 274] width 1636 height 17
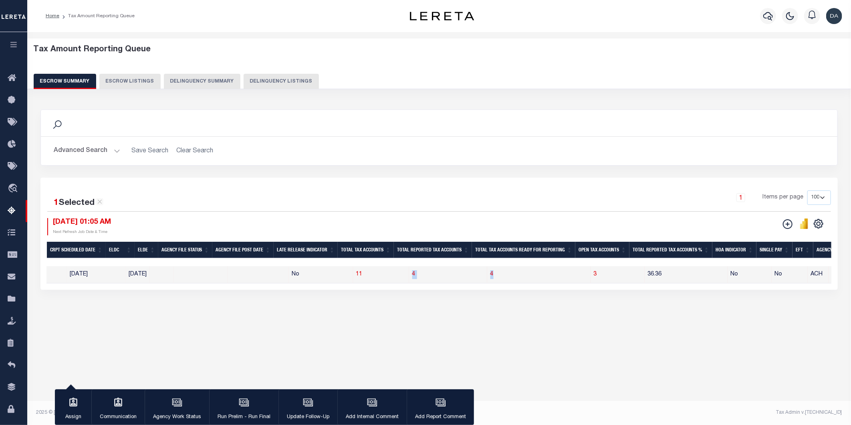
drag, startPoint x: 406, startPoint y: 274, endPoint x: 508, endPoint y: 274, distance: 102.6
click at [508, 274] on tr "GA 100290000 CLARKE COUNTY 2025/2025 1/1 Agency File (Full) 09/17/2025 10/20/20…" at bounding box center [514, 274] width 1636 height 17
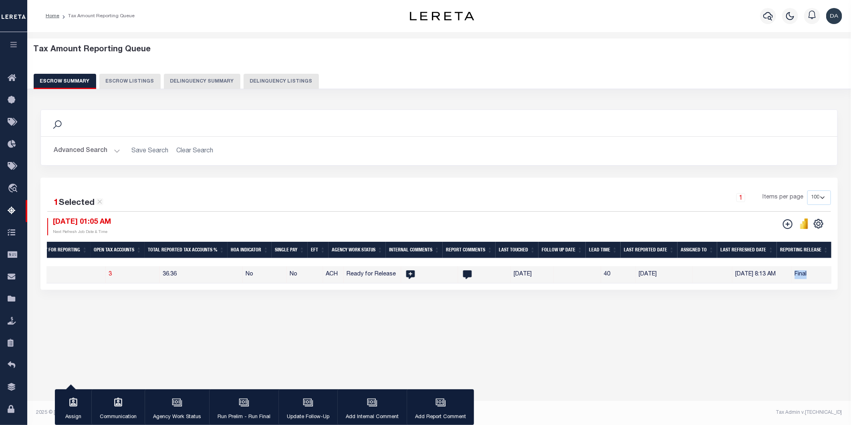
drag, startPoint x: 777, startPoint y: 276, endPoint x: 800, endPoint y: 270, distance: 23.7
click at [800, 270] on td "Final" at bounding box center [819, 274] width 55 height 17
checkbox input "false"
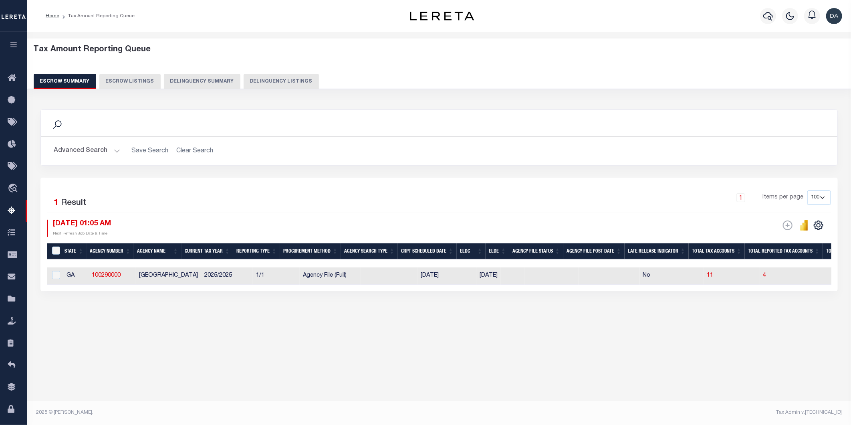
click at [17, 45] on icon "button" at bounding box center [13, 44] width 9 height 7
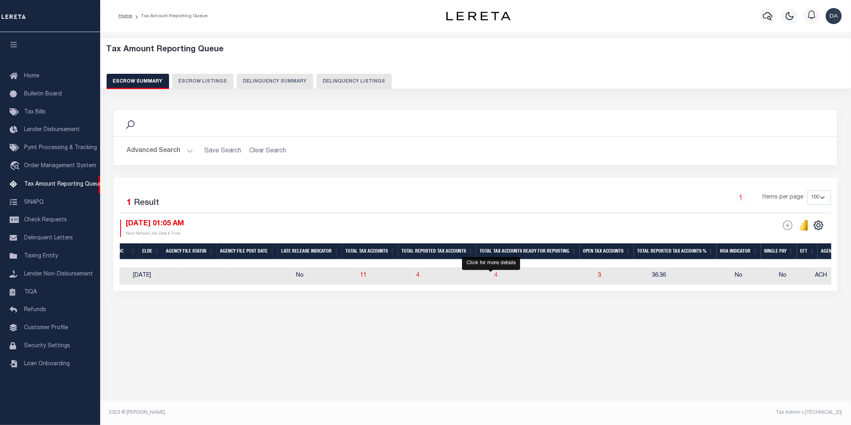
click at [495, 276] on span "4" at bounding box center [496, 275] width 3 height 6
select select "100"
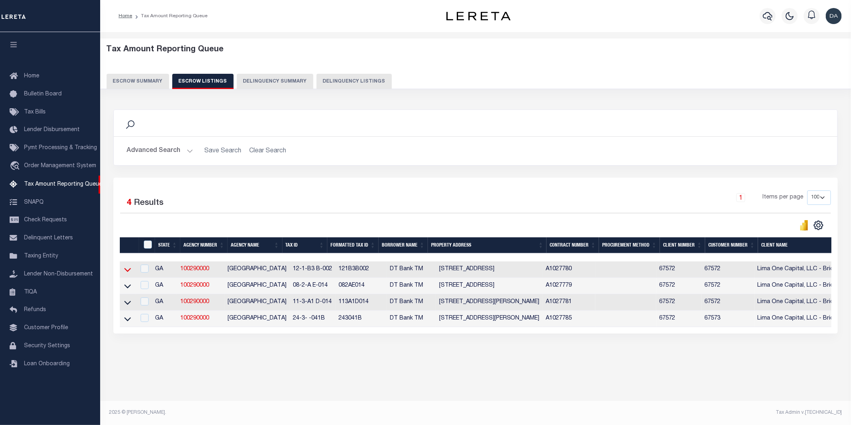
click at [129, 270] on icon at bounding box center [127, 269] width 7 height 8
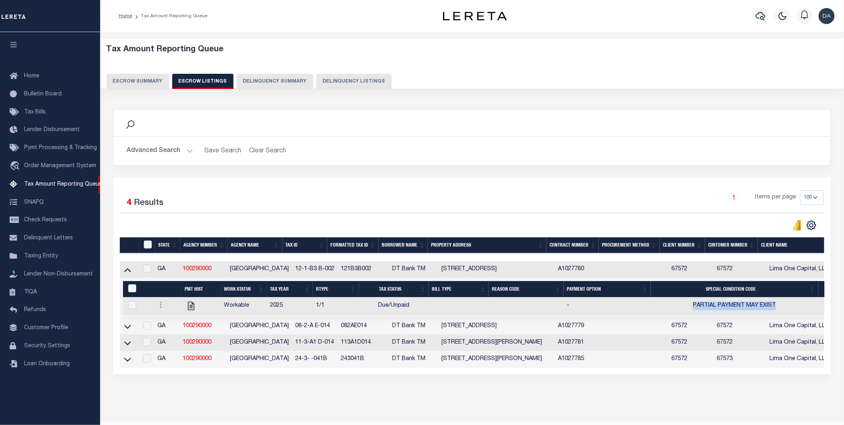
drag, startPoint x: 690, startPoint y: 309, endPoint x: 774, endPoint y: 302, distance: 84.8
click at [776, 301] on td "PARTIAL PAYMENT MAY EXIST" at bounding box center [735, 305] width 168 height 17
checkbox input "true"
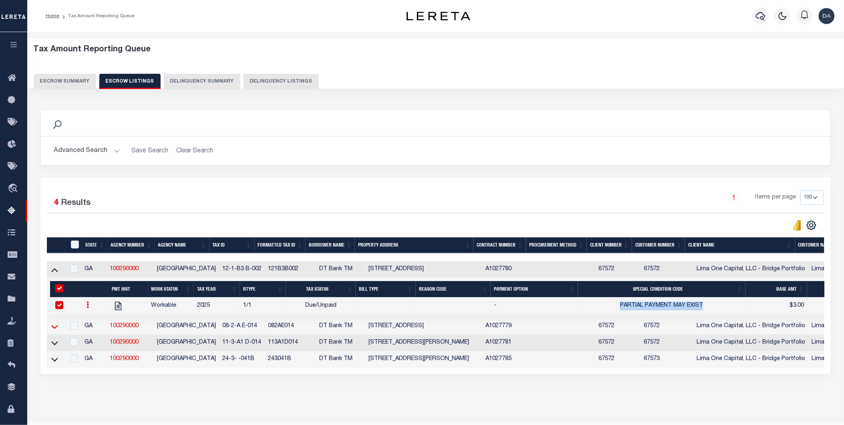
click at [57, 329] on icon at bounding box center [54, 327] width 7 height 4
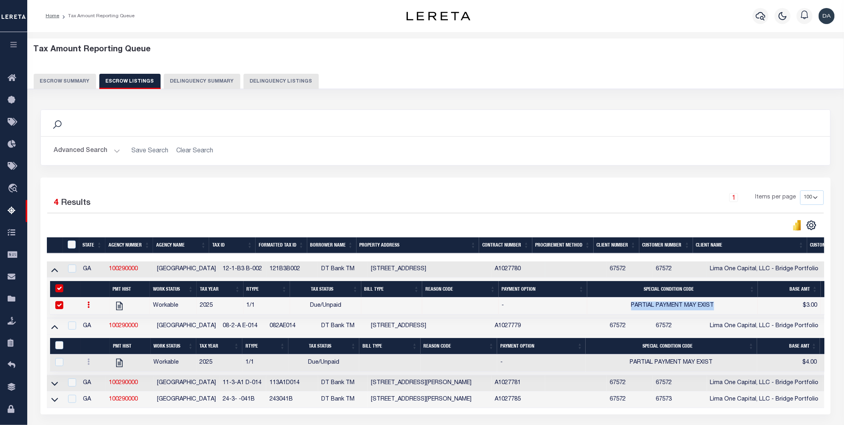
click at [14, 45] on icon "button" at bounding box center [13, 44] width 9 height 7
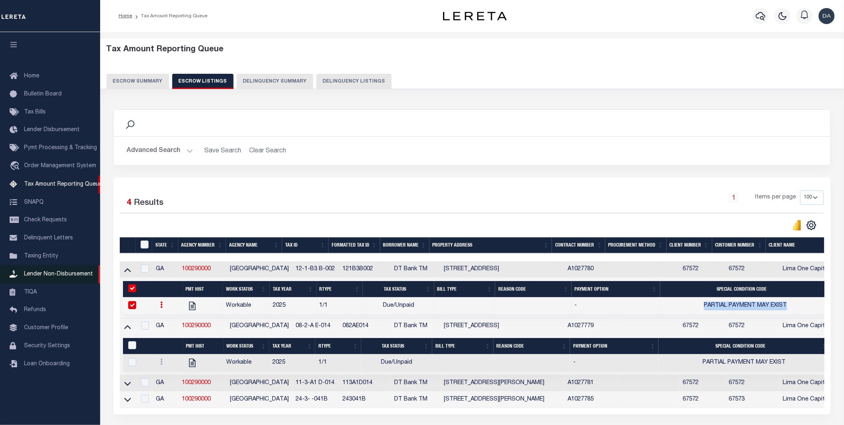
click at [65, 272] on span "Lender Non-Disbursement" at bounding box center [58, 274] width 69 height 6
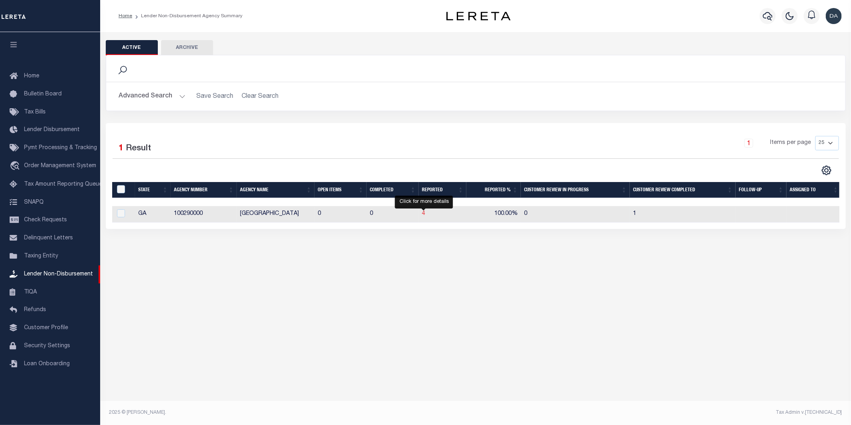
click at [425, 215] on span "4" at bounding box center [423, 214] width 3 height 6
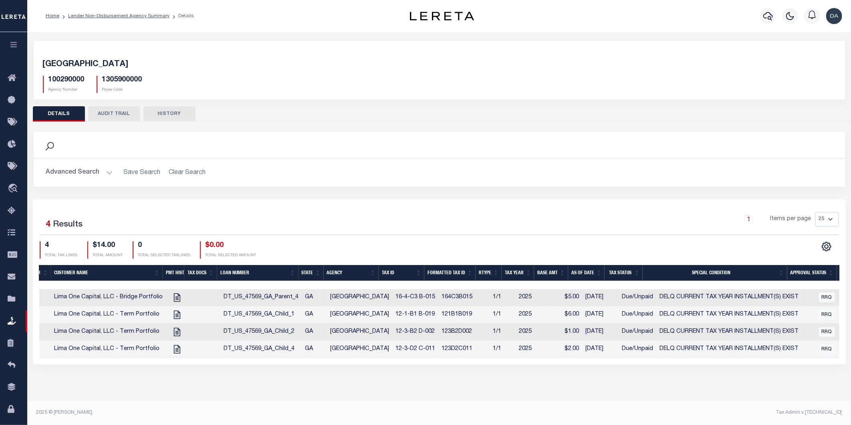
scroll to position [0, 139]
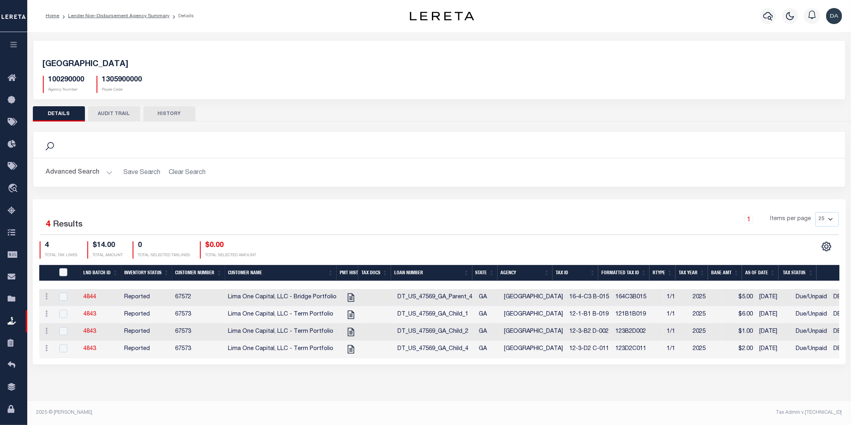
click at [13, 43] on icon "button" at bounding box center [13, 44] width 9 height 7
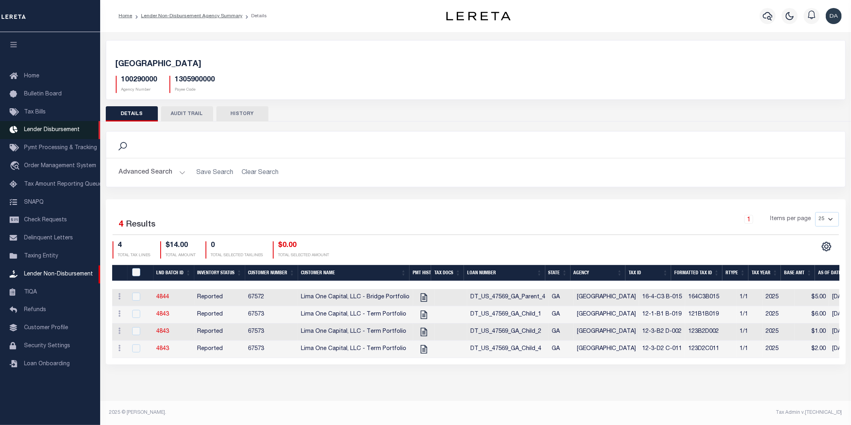
click at [53, 125] on link "Lender Disbursement" at bounding box center [50, 130] width 100 height 18
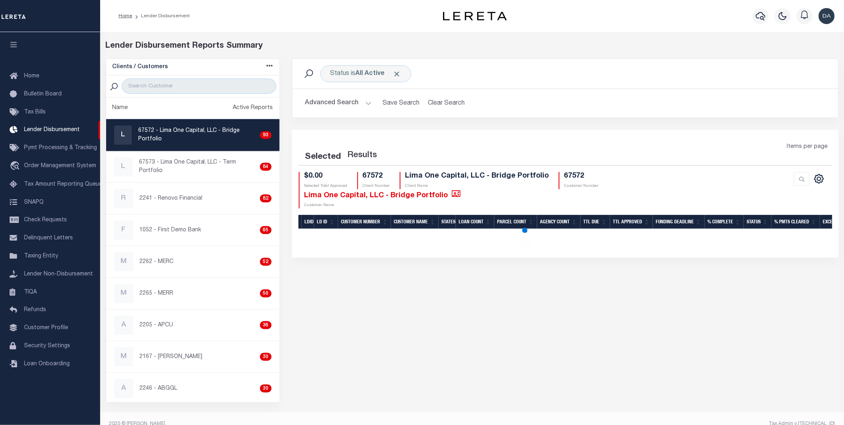
select select "200"
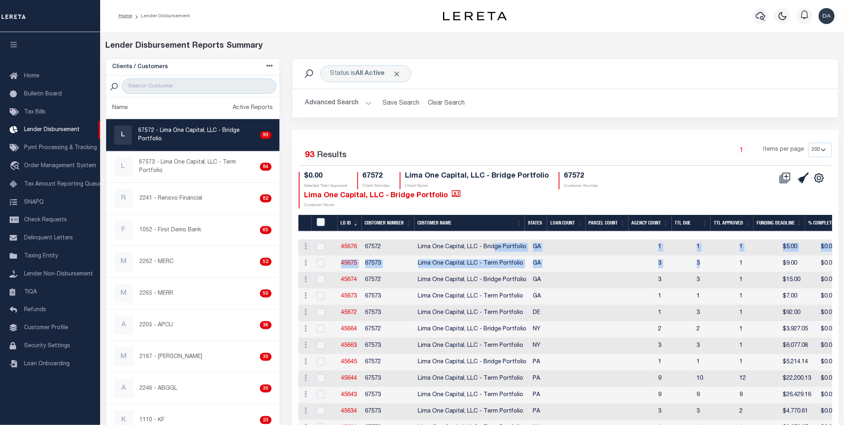
drag, startPoint x: 605, startPoint y: 262, endPoint x: 494, endPoint y: 244, distance: 112.3
click at [314, 18] on div "Home Lender Disbursement" at bounding box center [263, 16] width 303 height 17
